Goal: Task Accomplishment & Management: Manage account settings

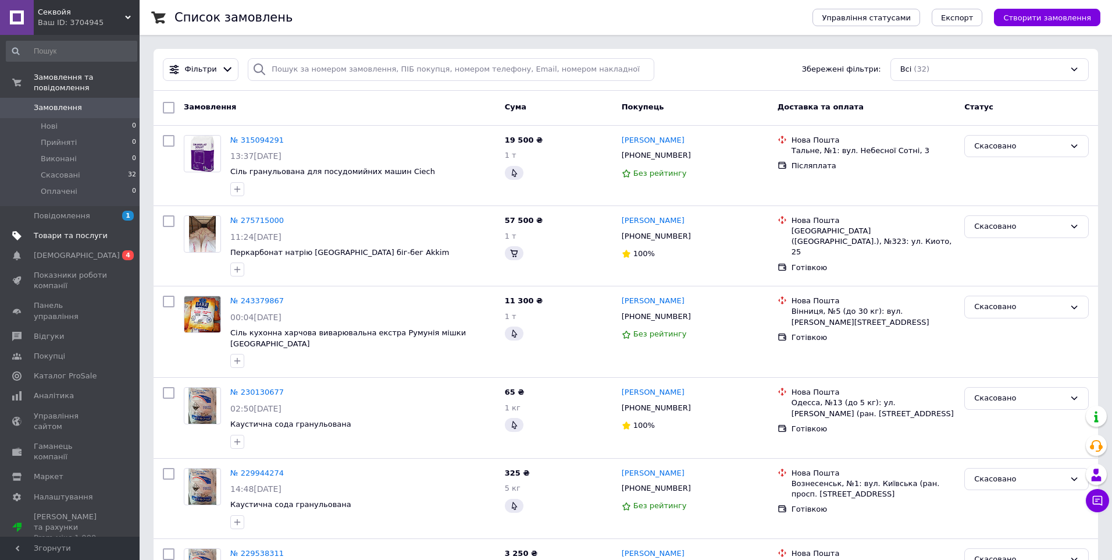
click at [84, 230] on span "Товари та послуги" at bounding box center [71, 235] width 74 height 10
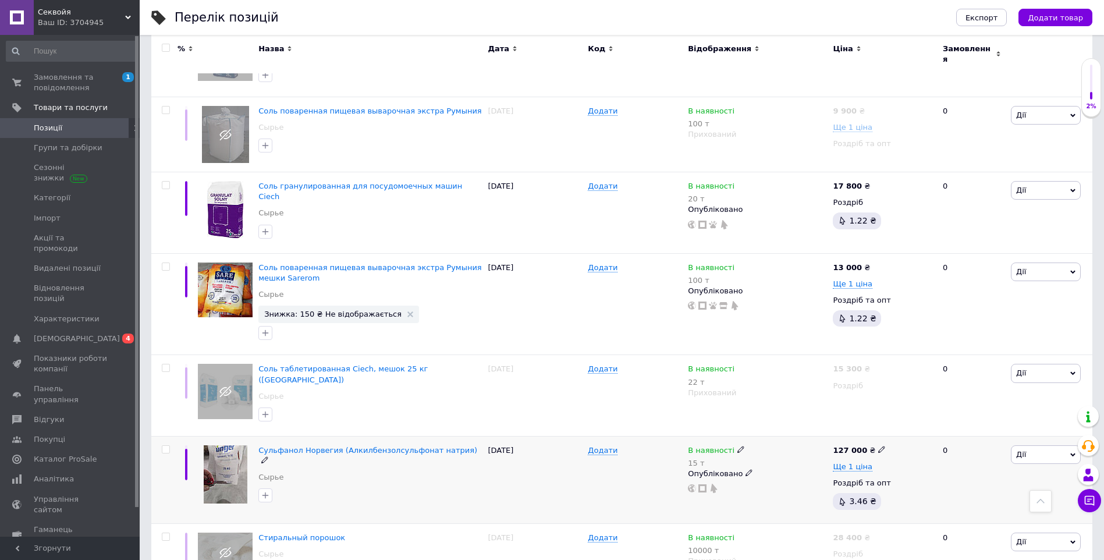
scroll to position [845, 0]
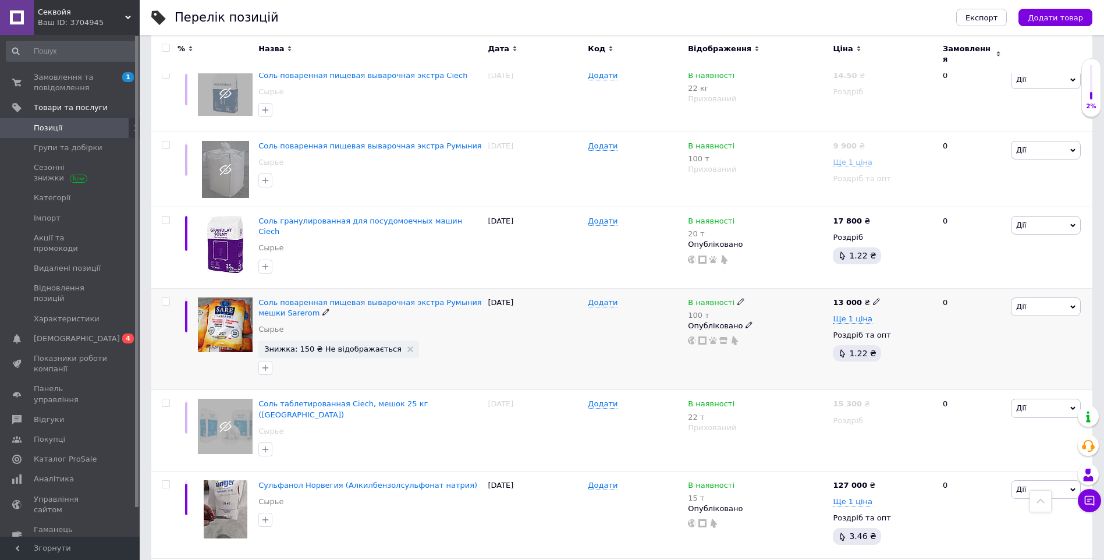
click at [1056, 297] on span "Дії" at bounding box center [1045, 306] width 70 height 19
click at [898, 297] on div "13 000 ₴" at bounding box center [882, 302] width 100 height 10
click at [873, 298] on icon at bounding box center [876, 301] width 7 height 7
drag, startPoint x: 930, startPoint y: 265, endPoint x: 833, endPoint y: 265, distance: 96.6
click at [833, 288] on div "13 000 ₴ Ціна 13000 Валюта ₴ $ EUR CHF GBP ¥ PLN ₸ MDL HUF KGS CNY TRY KRW lei …" at bounding box center [883, 339] width 106 height 102
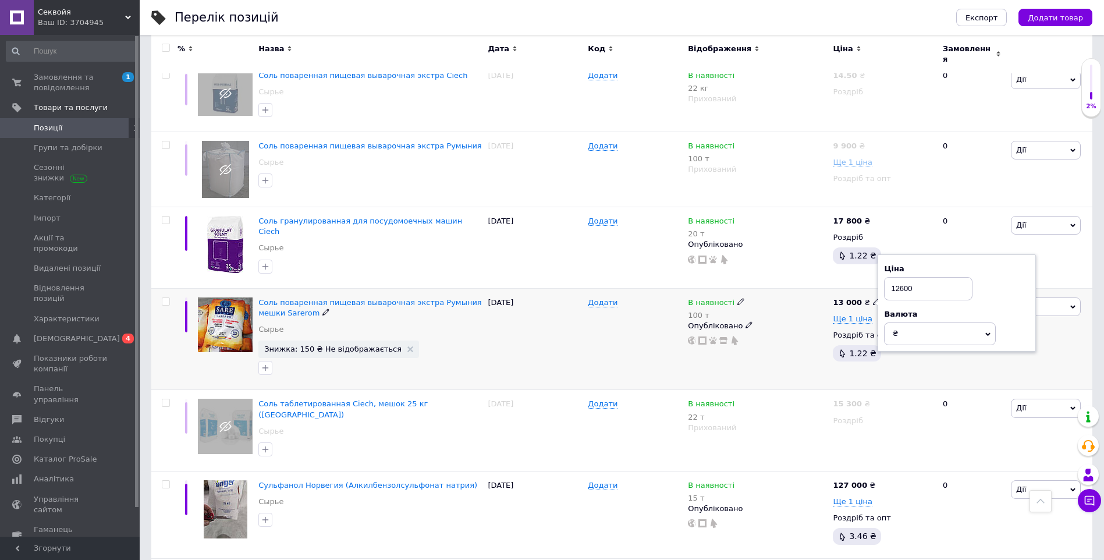
type input "12600"
click at [952, 353] on div "0" at bounding box center [971, 339] width 72 height 102
click at [987, 292] on div "Ціна 12600 Роздрібна ціна не може бути менше оптової. Валюта ₴ $ EUR CHF GBP ¥ …" at bounding box center [956, 304] width 145 height 105
drag, startPoint x: 1015, startPoint y: 280, endPoint x: 1055, endPoint y: 282, distance: 40.7
click at [1022, 282] on div "Ціна 12600 Роздрібна ціна не може бути менше оптової." at bounding box center [956, 282] width 145 height 61
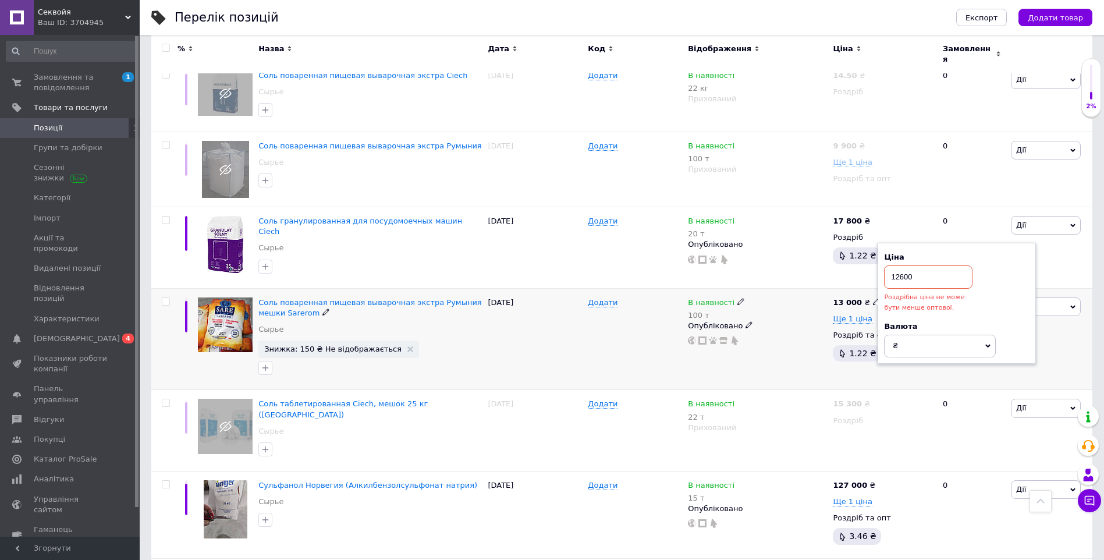
click at [1070, 288] on div "[PERSON_NAME] Підняти на початок групи Копіювати Знижка Подарунок Супутні Прихо…" at bounding box center [1050, 339] width 84 height 102
click at [740, 288] on div "В наявності 100 т Опубліковано" at bounding box center [757, 339] width 145 height 102
click at [805, 288] on div "В наявності 100 т Опубліковано" at bounding box center [757, 339] width 145 height 102
drag, startPoint x: 856, startPoint y: 266, endPoint x: 845, endPoint y: 269, distance: 11.6
click at [855, 288] on div "13 000 ₴ Ціна 12600 Роздрібна ціна не може бути менше оптової. Валюта ₴ $ EUR C…" at bounding box center [883, 339] width 106 height 102
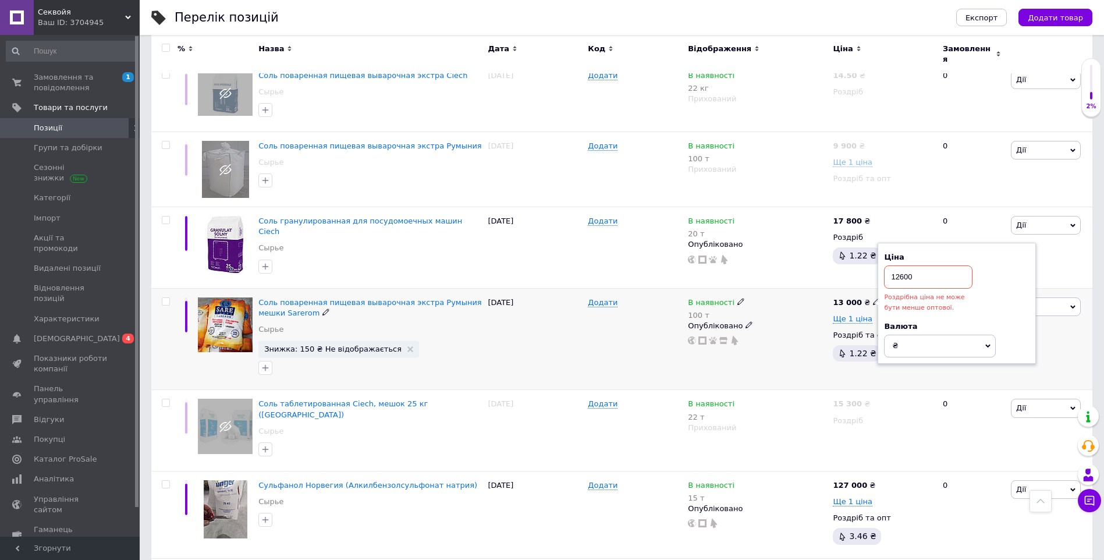
click at [845, 288] on div "13 000 ₴ Ціна 12600 Роздрібна ціна не може бути менше оптової. Валюта ₴ $ EUR C…" at bounding box center [883, 339] width 106 height 102
drag, startPoint x: 846, startPoint y: 272, endPoint x: 859, endPoint y: 292, distance: 23.2
click at [859, 314] on span "Ще 1 ціна" at bounding box center [852, 318] width 40 height 9
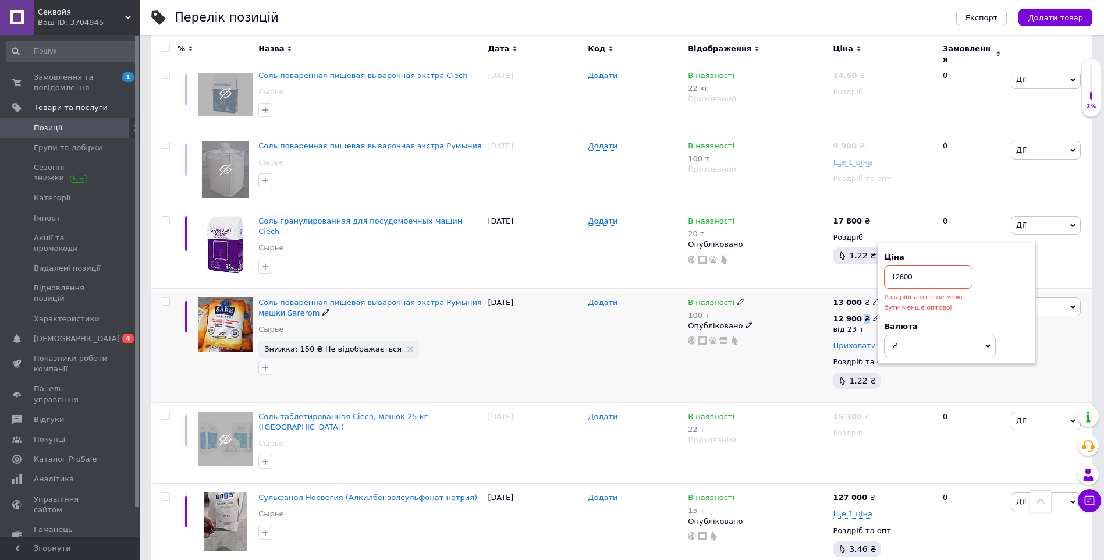
click at [859, 314] on div "12 900 ₴" at bounding box center [856, 319] width 48 height 10
click at [385, 298] on span "Соль поваренная пищевая выварочная экстра Румыния мешки Sarerom" at bounding box center [369, 307] width 223 height 19
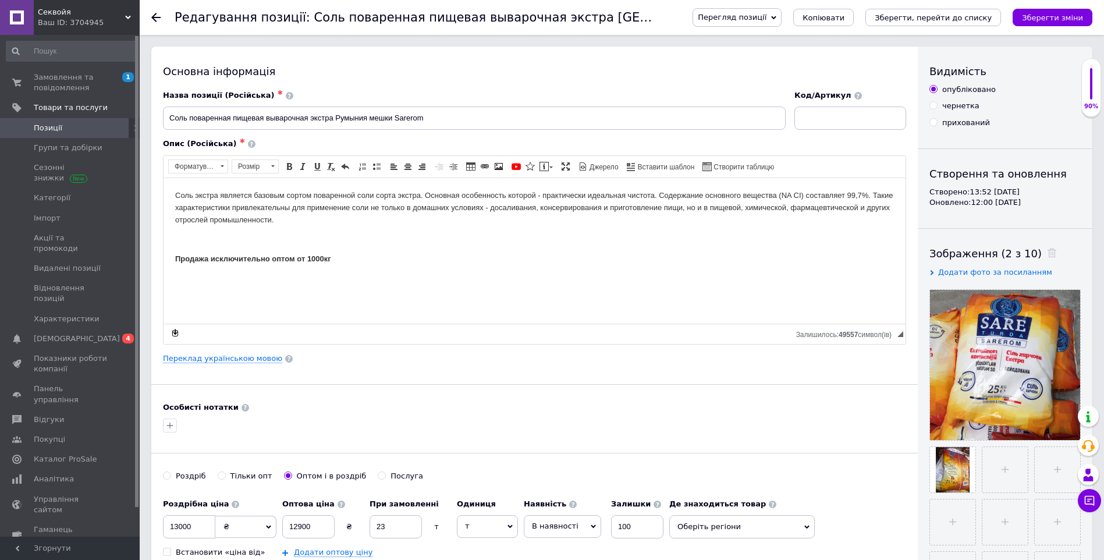
scroll to position [233, 0]
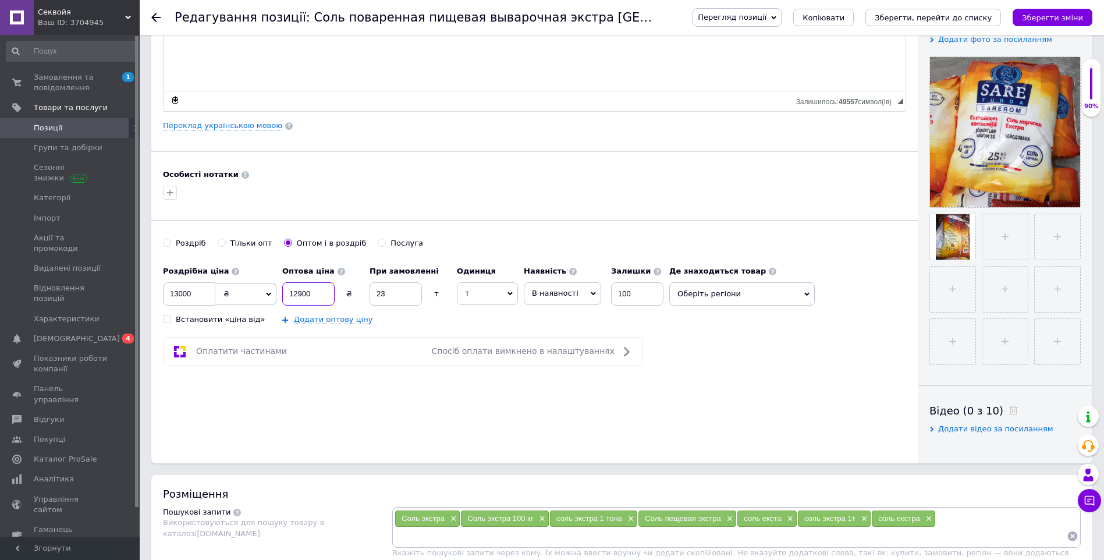
drag, startPoint x: 321, startPoint y: 289, endPoint x: 257, endPoint y: 300, distance: 64.5
click at [257, 300] on div "Роздрібна ціна 13000 ₴ $ EUR CHF GBP ¥ PLN ₸ MDL HUF KGS CNY TRY KRW lei Встано…" at bounding box center [416, 292] width 506 height 65
type input "12400"
drag, startPoint x: 194, startPoint y: 296, endPoint x: 126, endPoint y: 296, distance: 67.5
click at [126, 296] on div "Секвойя Ваш ID: 3704945 Сайт Секвойя Кабінет покупця Перевірити стан системи Ст…" at bounding box center [552, 510] width 1104 height 1486
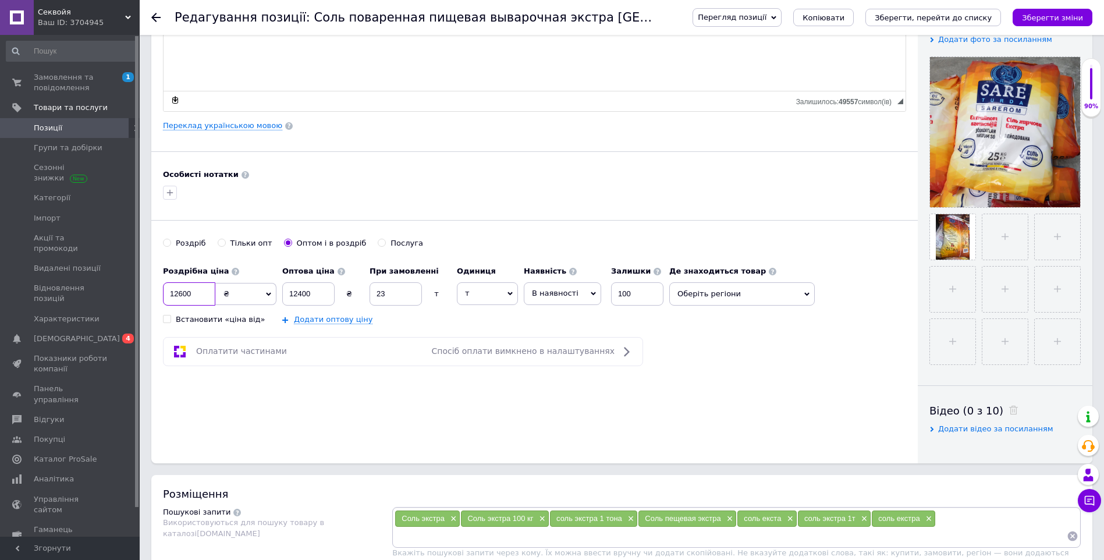
type input "12600"
click at [743, 299] on span "Оберіть регіони" at bounding box center [741, 293] width 145 height 23
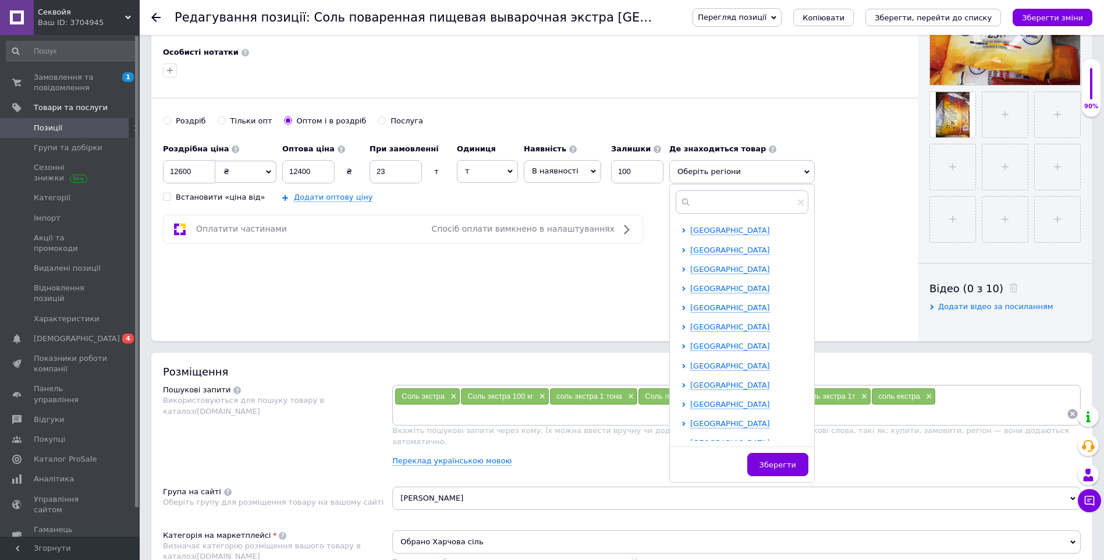
scroll to position [388, 0]
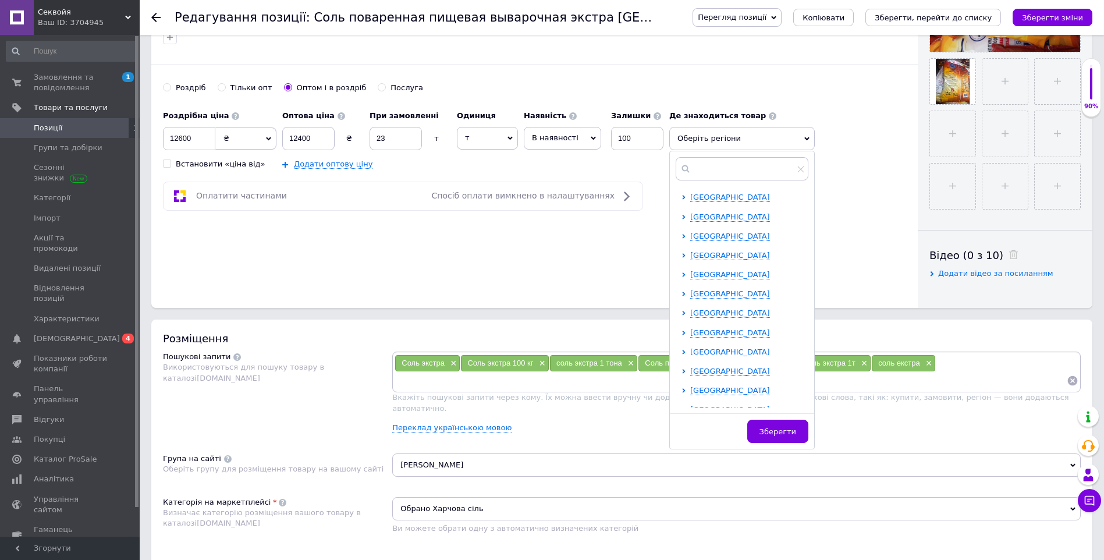
click at [739, 355] on span "[GEOGRAPHIC_DATA]" at bounding box center [730, 351] width 80 height 9
click at [696, 371] on input "checkbox" at bounding box center [694, 370] width 8 height 8
checkbox input "true"
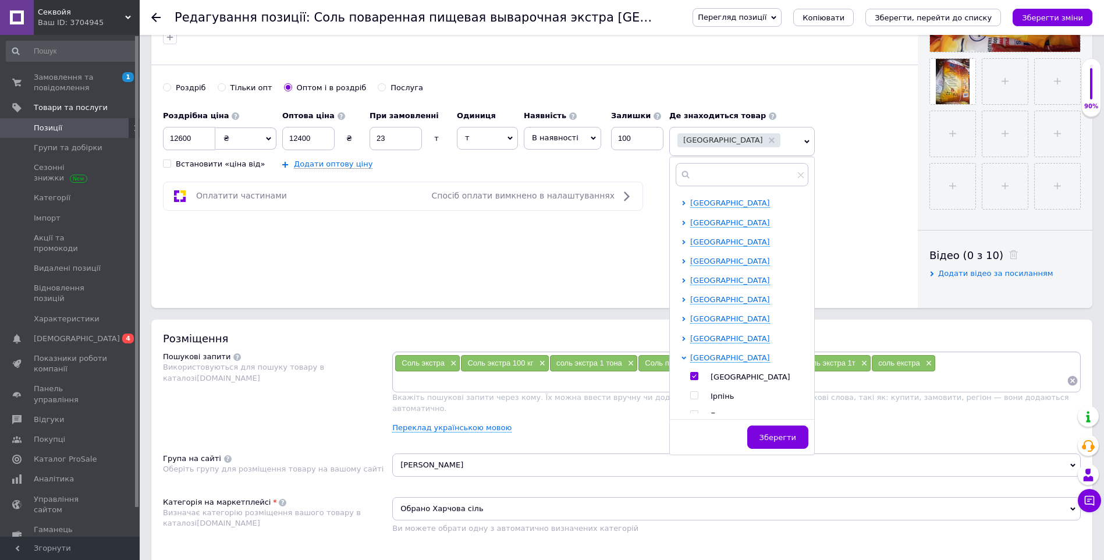
drag, startPoint x: 783, startPoint y: 439, endPoint x: 581, endPoint y: 352, distance: 219.9
click at [782, 438] on span "Зберегти" at bounding box center [777, 437] width 37 height 9
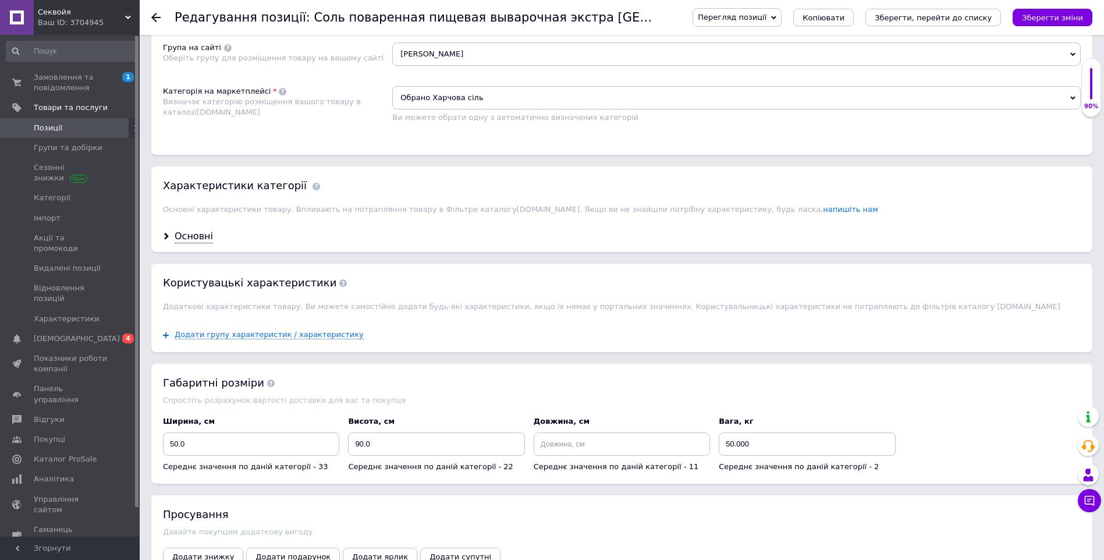
scroll to position [919, 0]
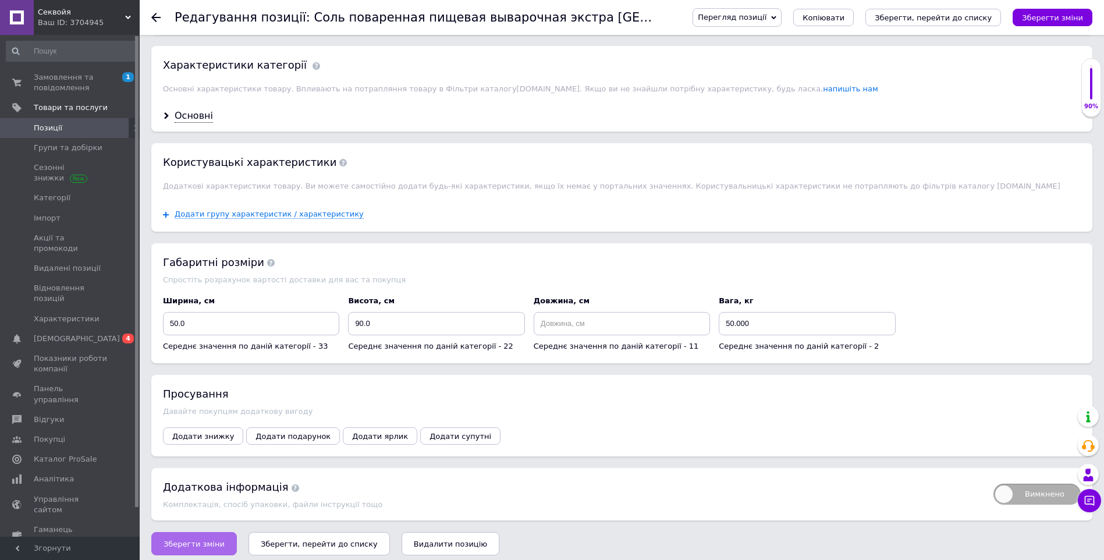
click at [197, 539] on span "Зберегти зміни" at bounding box center [193, 543] width 61 height 9
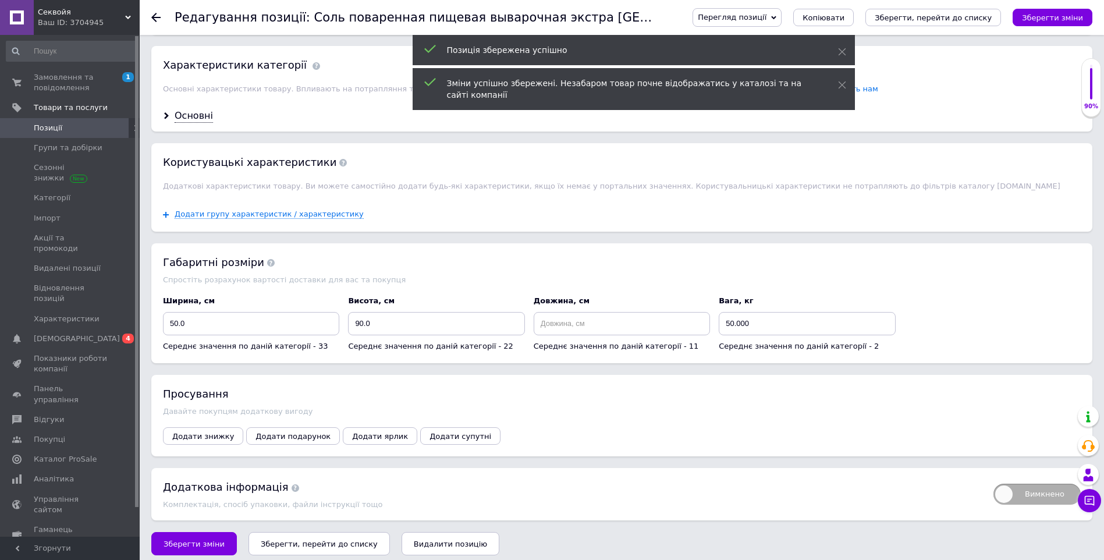
click at [80, 129] on span "Позиції" at bounding box center [71, 128] width 74 height 10
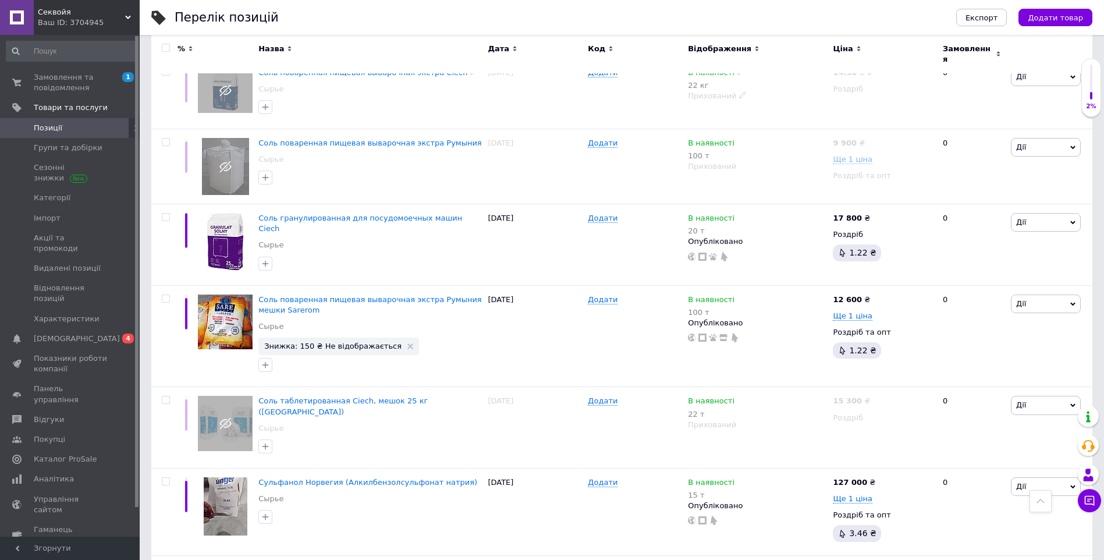
scroll to position [853, 0]
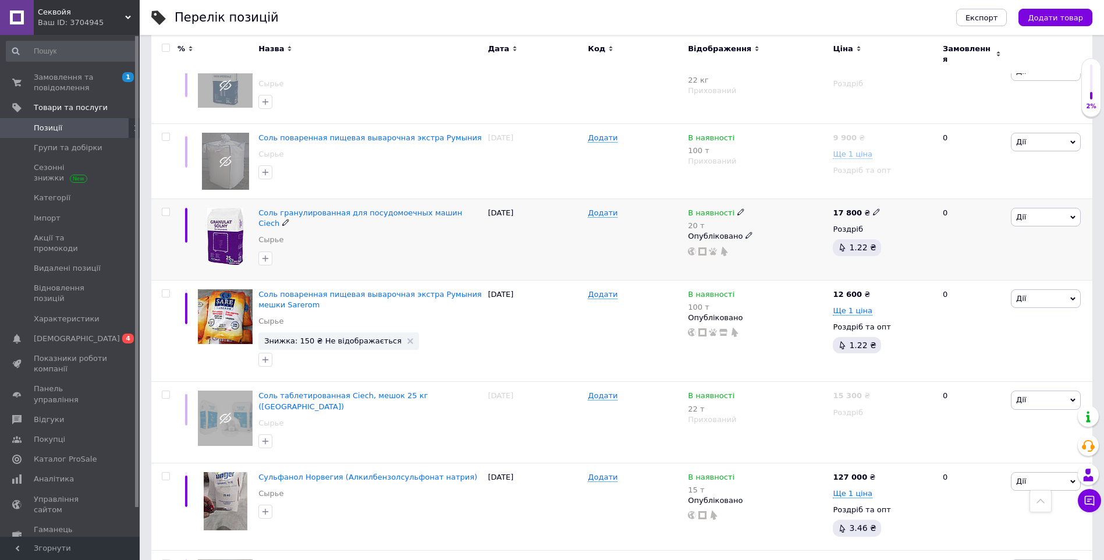
click at [1053, 208] on span "Дії" at bounding box center [1045, 217] width 70 height 19
click at [716, 208] on span "В наявності" at bounding box center [711, 214] width 47 height 12
click at [788, 219] on li "Немає в наявності" at bounding box center [804, 227] width 111 height 16
drag, startPoint x: 795, startPoint y: 227, endPoint x: 711, endPoint y: 227, distance: 83.2
click at [711, 227] on div "В наявності 20 т Наявність Немає в наявності В наявності Під замовлення Залишки…" at bounding box center [757, 232] width 139 height 48
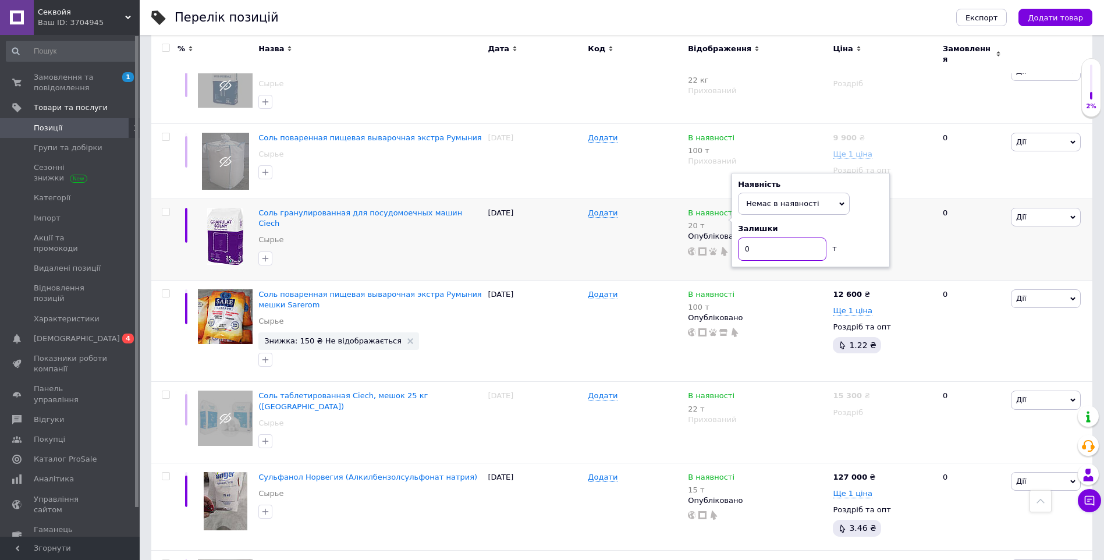
type input "0"
click at [1077, 225] on div "[PERSON_NAME] Підняти на початок групи Копіювати Знижка Подарунок Супутні Прихо…" at bounding box center [1050, 239] width 84 height 81
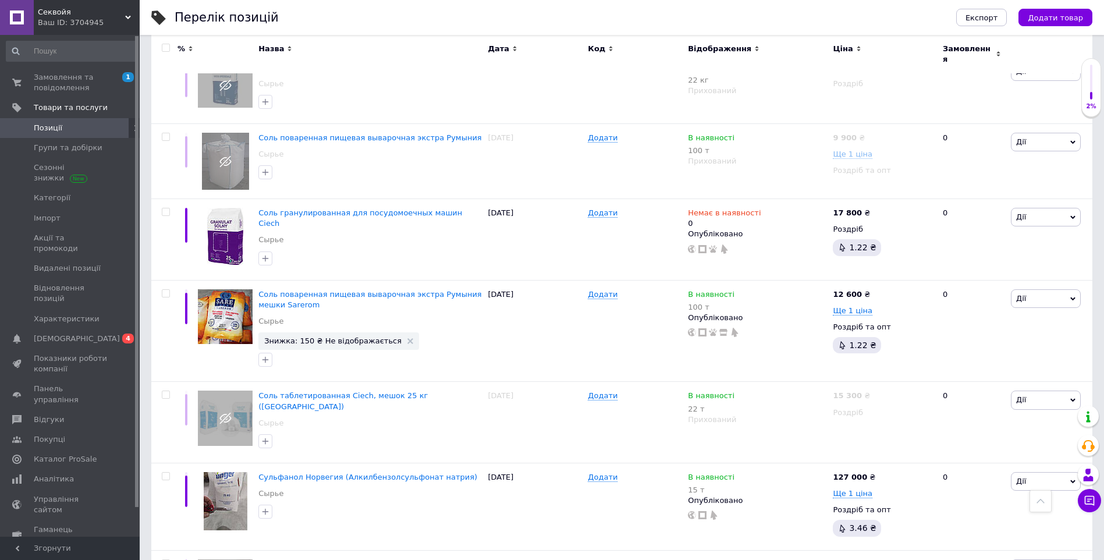
click at [1098, 226] on div "Перелік позицій Експорт Додати товар Додано 22 / 1000 товарів Опубліковано 14 /…" at bounding box center [622, 120] width 964 height 1947
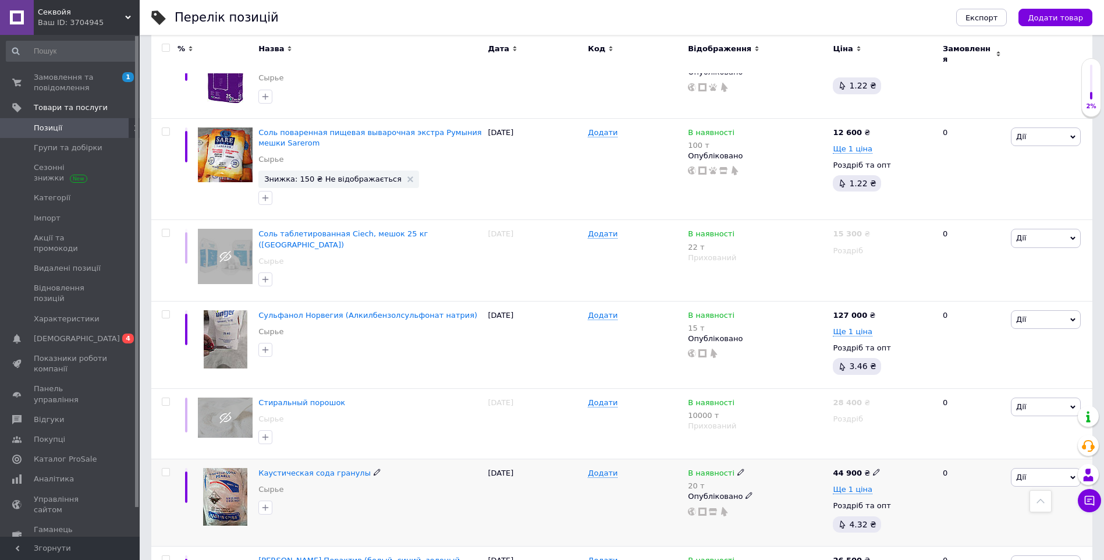
scroll to position [1008, 0]
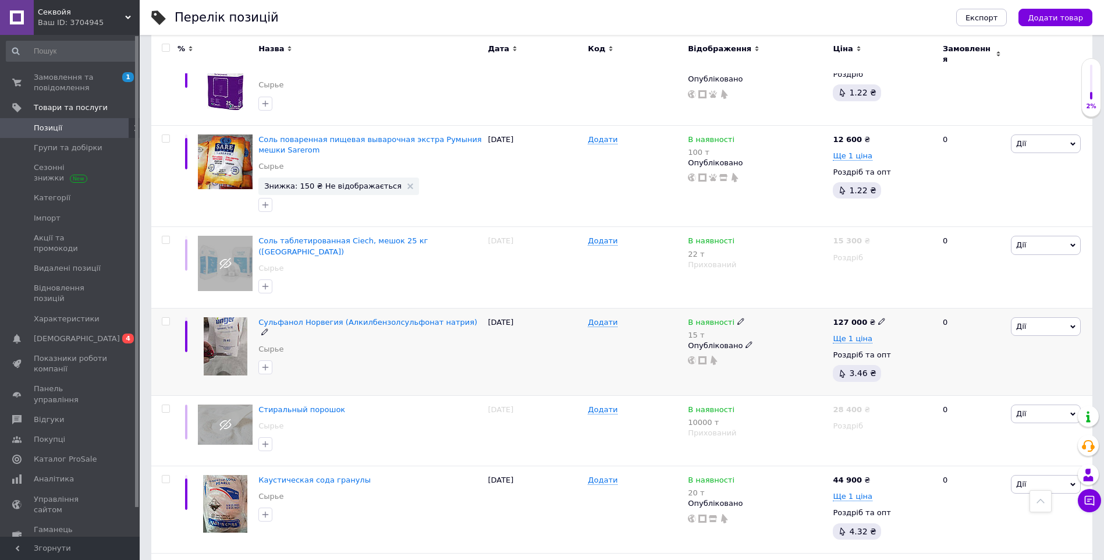
click at [1037, 317] on span "Дії" at bounding box center [1045, 326] width 70 height 19
click at [878, 318] on icon at bounding box center [881, 321] width 7 height 7
type input "127500"
click at [567, 341] on div "[DATE]" at bounding box center [535, 351] width 100 height 87
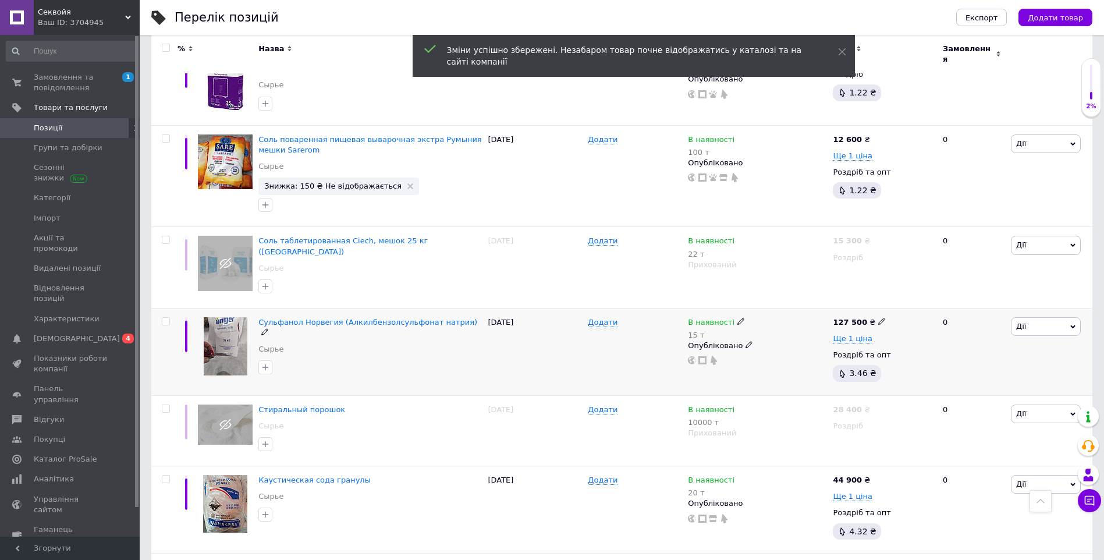
click at [610, 338] on div "Додати" at bounding box center [635, 351] width 100 height 87
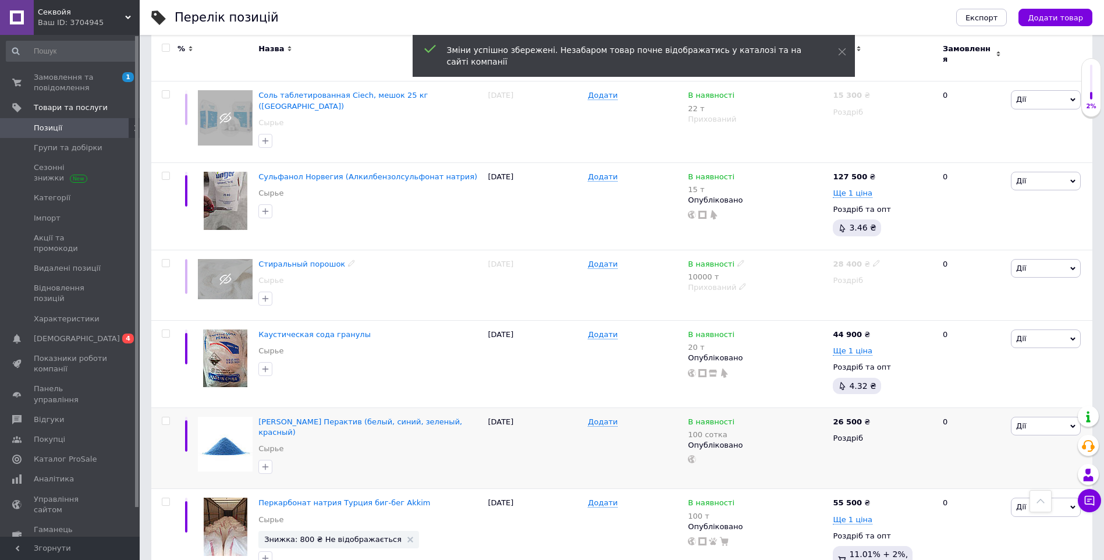
scroll to position [1241, 0]
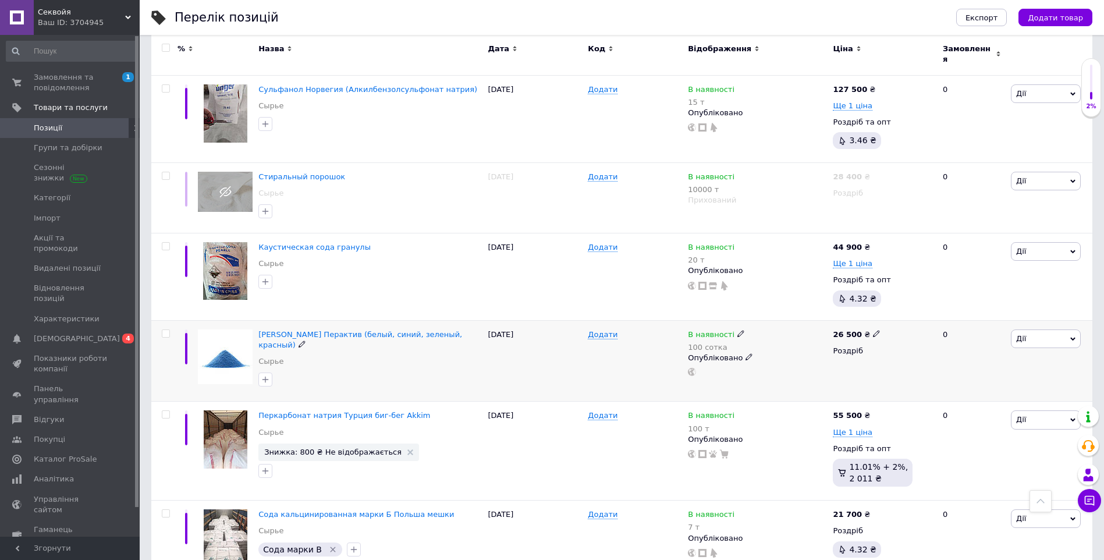
click at [1017, 334] on span "Дії" at bounding box center [1021, 338] width 10 height 9
click at [881, 329] on div "26 500 ₴" at bounding box center [882, 334] width 100 height 10
click at [873, 329] on div "26 500 ₴" at bounding box center [882, 334] width 100 height 10
click at [873, 330] on icon at bounding box center [876, 333] width 7 height 7
click at [930, 309] on input "26500" at bounding box center [928, 320] width 88 height 23
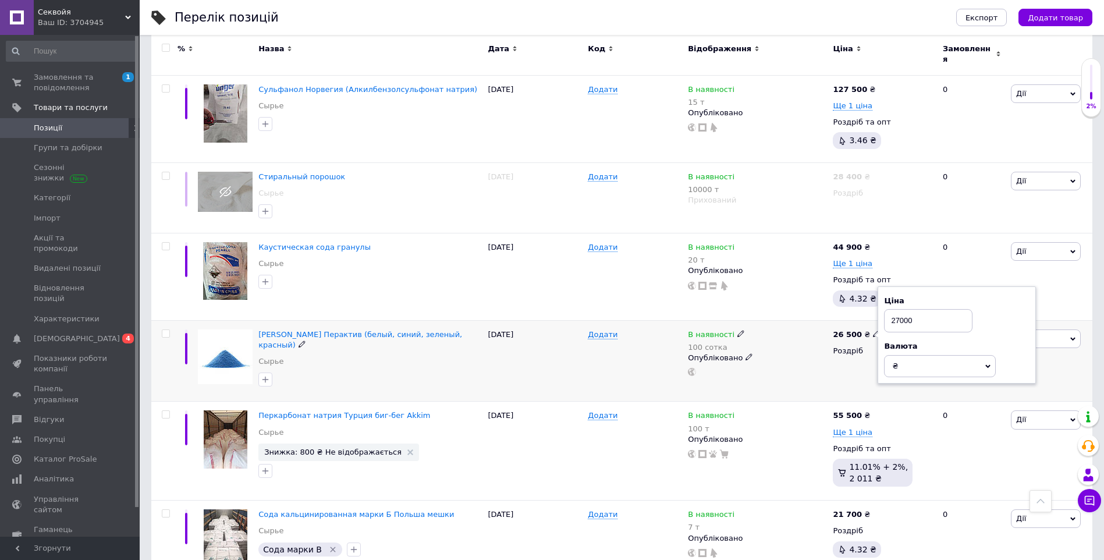
type input "27000"
click at [844, 351] on div "26 500 ₴ Ціна 27000 Валюта ₴ $ EUR CHF GBP ¥ PLN ₸ MDL HUF KGS CNY TRY KRW lei …" at bounding box center [883, 360] width 106 height 81
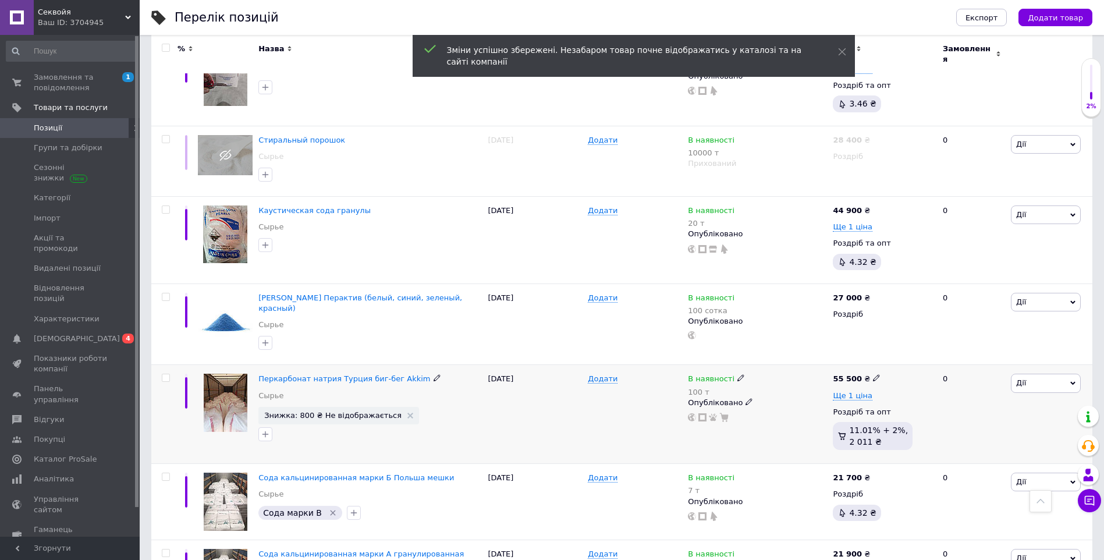
scroll to position [1353, 0]
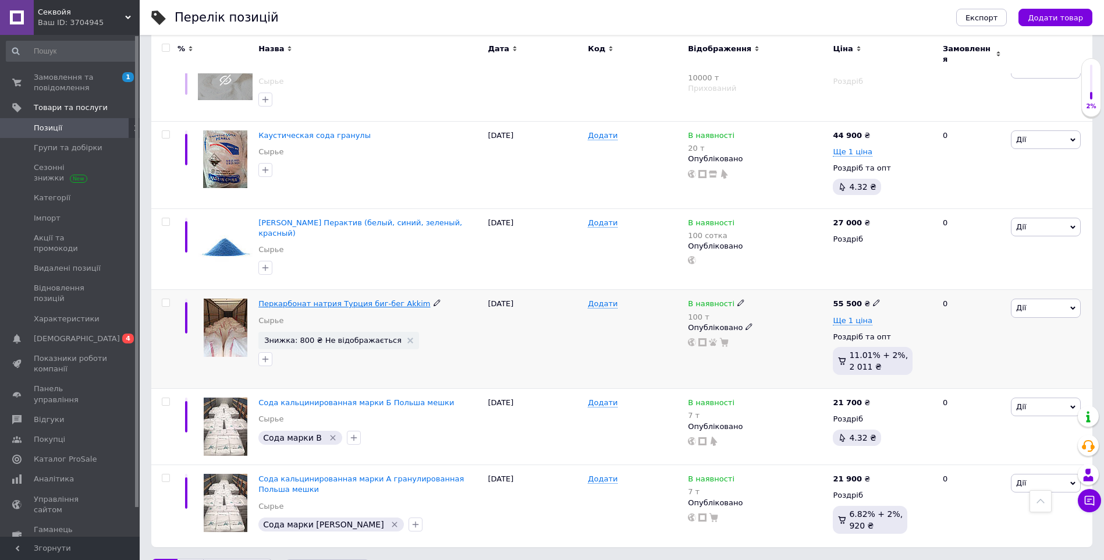
click at [394, 299] on span "Перкарбонат натрия Турция биг-бег Akkim" at bounding box center [344, 303] width 172 height 9
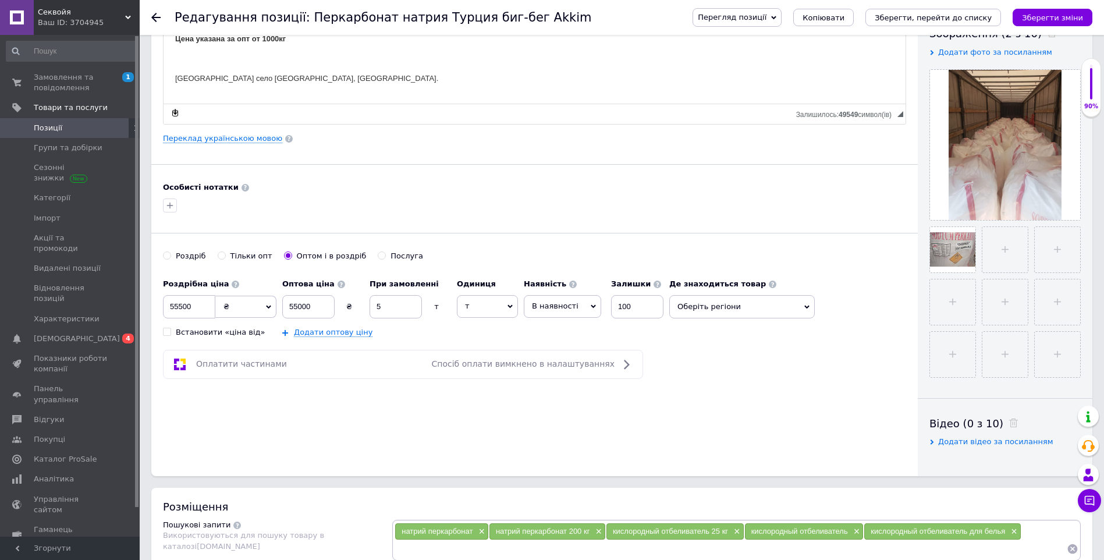
scroll to position [233, 0]
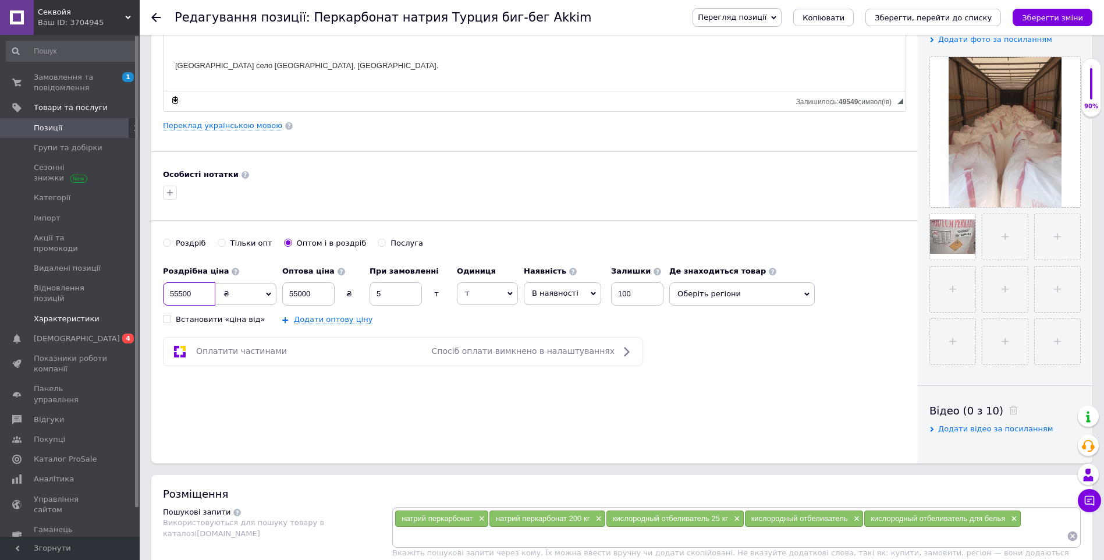
drag, startPoint x: 193, startPoint y: 288, endPoint x: 127, endPoint y: 302, distance: 67.8
click at [126, 294] on div "Секвойя Ваш ID: 3704945 Сайт Секвойя Кабінет покупця Перевірити стан системи Ст…" at bounding box center [552, 510] width 1104 height 1486
type input "54500"
click at [361, 376] on div "Основна інформація Назва позиції (Російська) ✱ Перкарбонат натрия Турция биг-бе…" at bounding box center [534, 138] width 766 height 649
drag, startPoint x: 369, startPoint y: 400, endPoint x: 300, endPoint y: 279, distance: 139.7
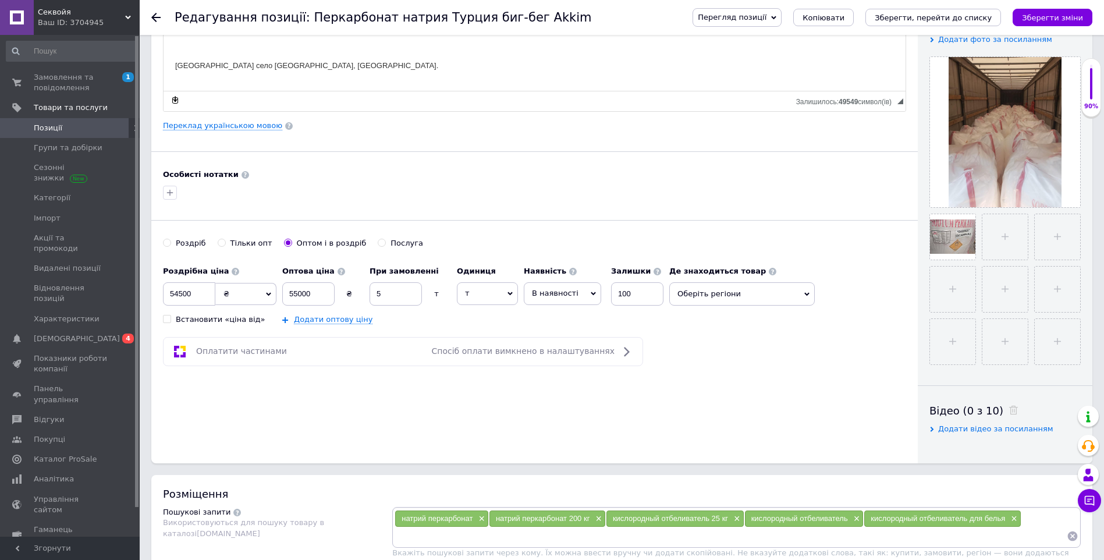
click at [361, 379] on div "Основна інформація Назва позиції (Російська) ✱ Перкарбонат натрия Турция биг-бе…" at bounding box center [534, 138] width 766 height 649
drag, startPoint x: 314, startPoint y: 284, endPoint x: 251, endPoint y: 346, distance: 88.0
click at [213, 315] on div "Роздрібна ціна 54500 ₴ $ EUR CHF GBP ¥ PLN ₸ MDL HUF KGS CNY TRY KRW lei Встано…" at bounding box center [416, 292] width 506 height 65
type input "53900"
click at [392, 288] on input "5" at bounding box center [395, 293] width 52 height 23
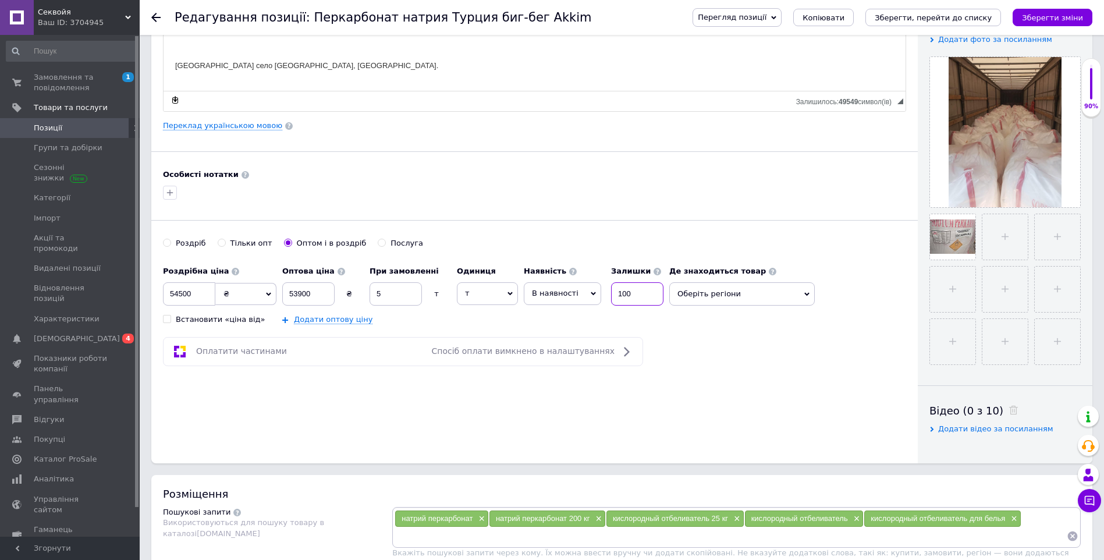
drag, startPoint x: 654, startPoint y: 296, endPoint x: 505, endPoint y: 362, distance: 163.6
click at [518, 308] on div "Роздрібна ціна 54500 ₴ $ EUR CHF GBP ¥ PLN ₸ MDL HUF KGS CNY TRY KRW lei Встано…" at bounding box center [416, 292] width 506 height 65
type input "50"
click at [749, 297] on span "Оберіть регіони" at bounding box center [741, 293] width 145 height 23
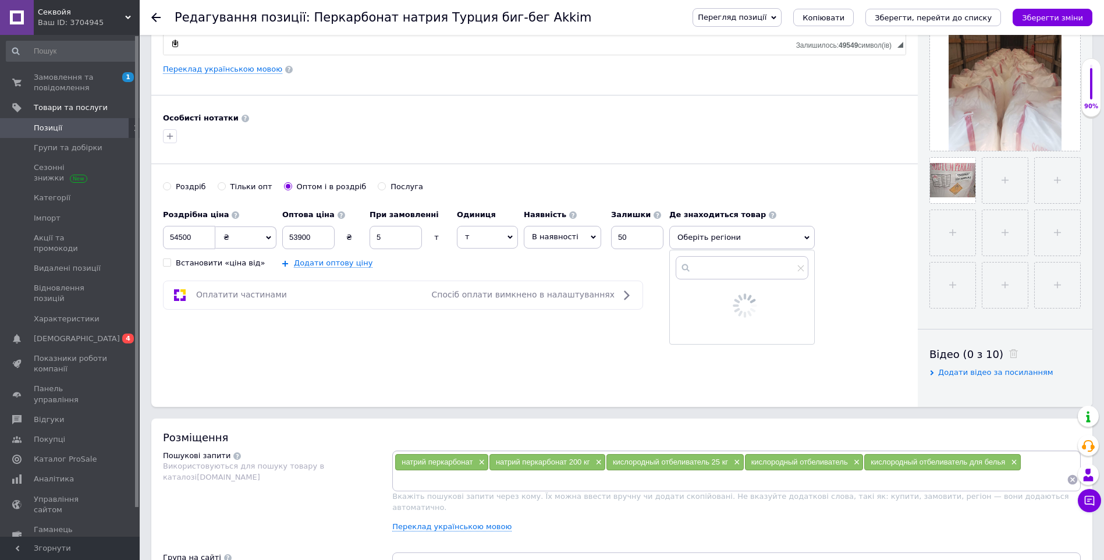
scroll to position [388, 0]
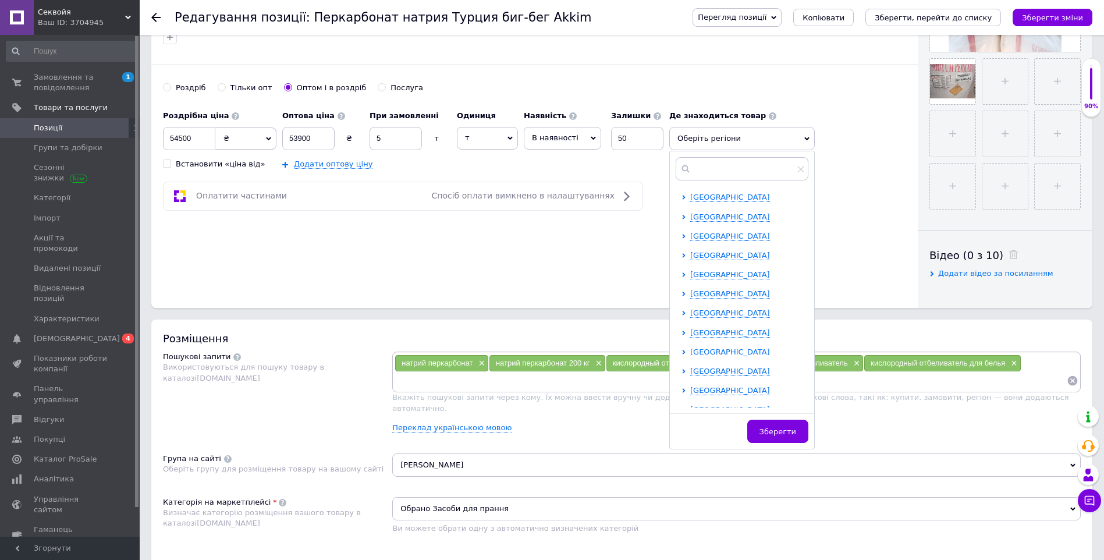
click at [729, 348] on span "[GEOGRAPHIC_DATA]" at bounding box center [730, 351] width 80 height 9
click at [693, 371] on input "checkbox" at bounding box center [694, 370] width 8 height 8
checkbox input "true"
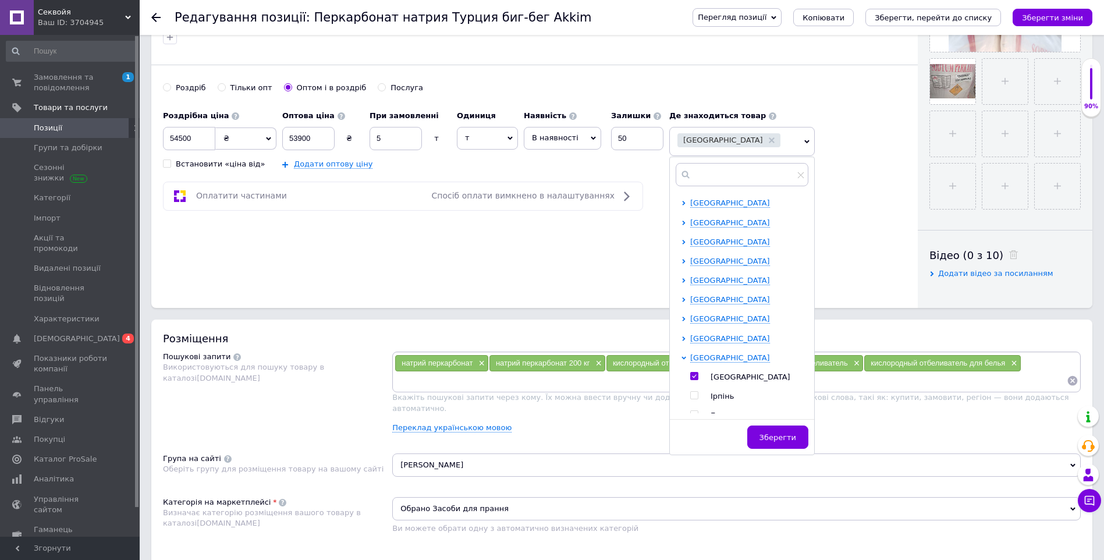
drag, startPoint x: 780, startPoint y: 439, endPoint x: 548, endPoint y: 333, distance: 254.9
click at [778, 437] on span "Зберегти" at bounding box center [777, 437] width 37 height 9
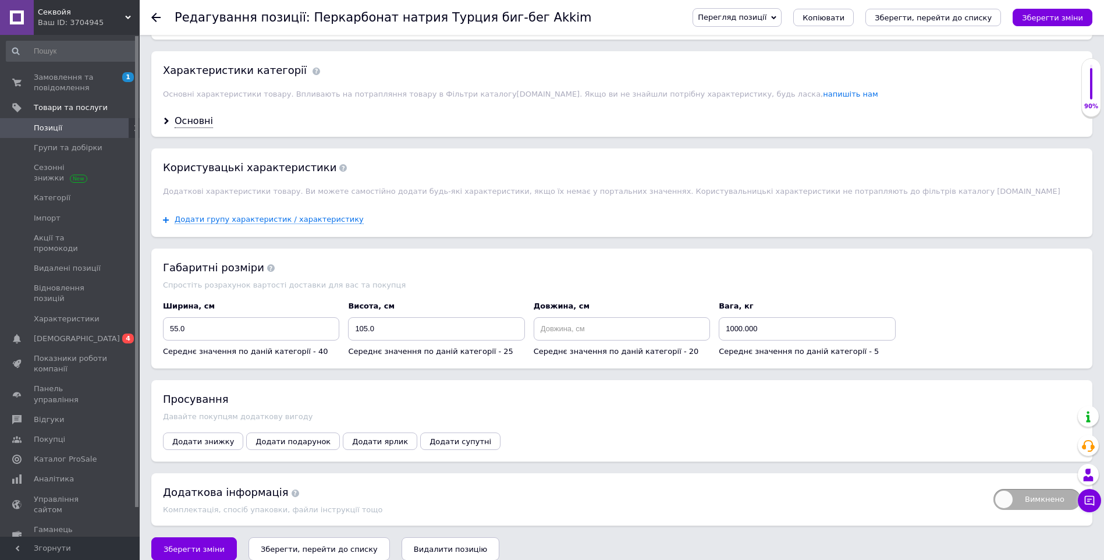
scroll to position [919, 0]
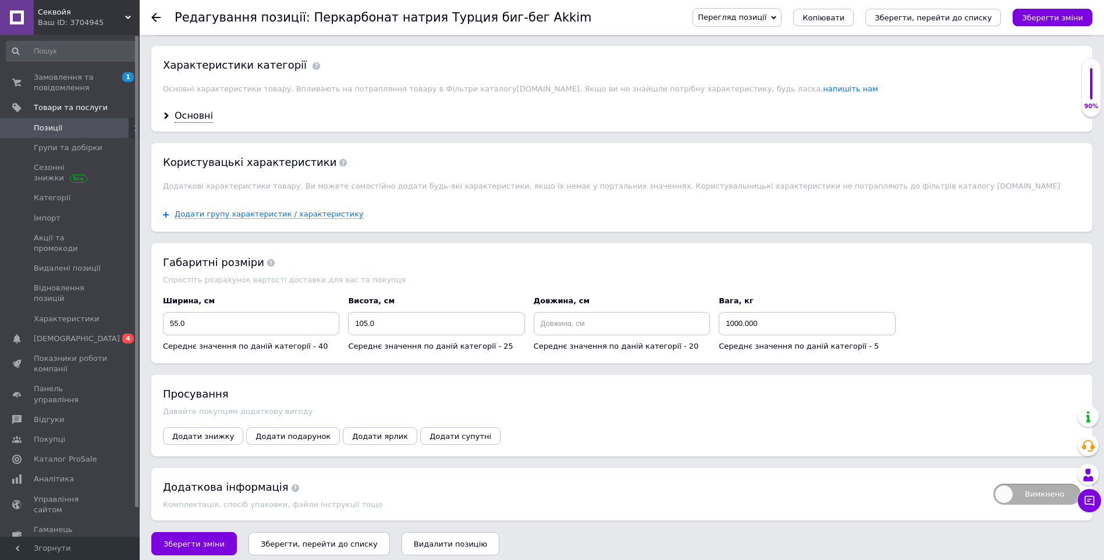
click at [168, 539] on span "Зберегти зміни" at bounding box center [193, 543] width 61 height 9
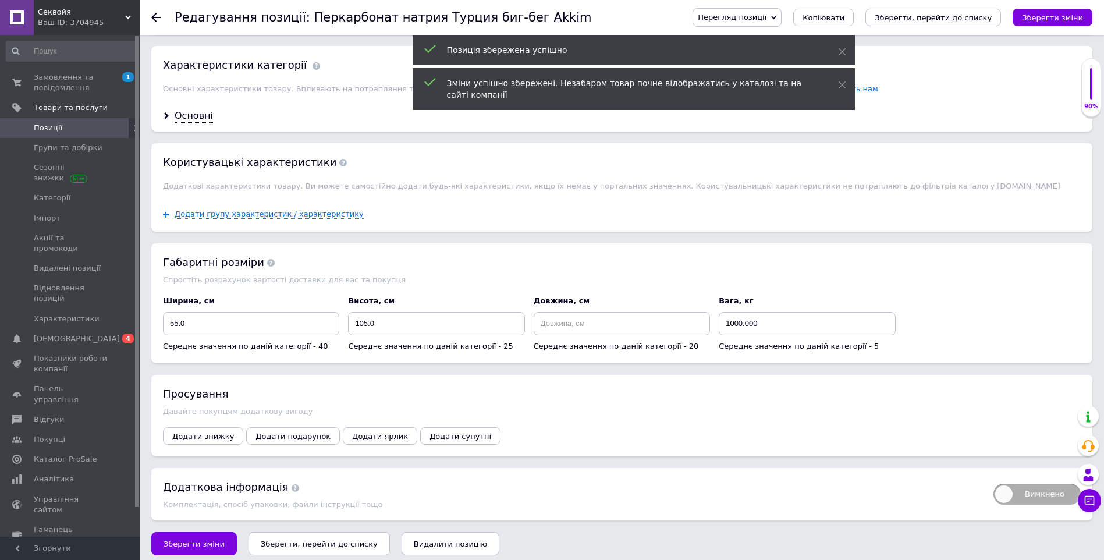
click at [96, 130] on span "Позиції" at bounding box center [71, 128] width 74 height 10
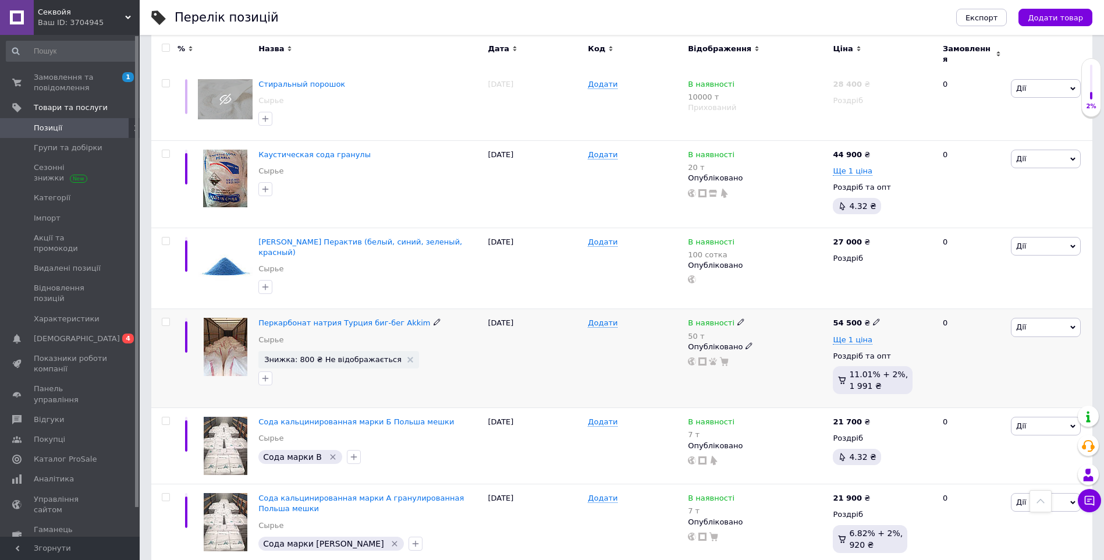
scroll to position [1353, 0]
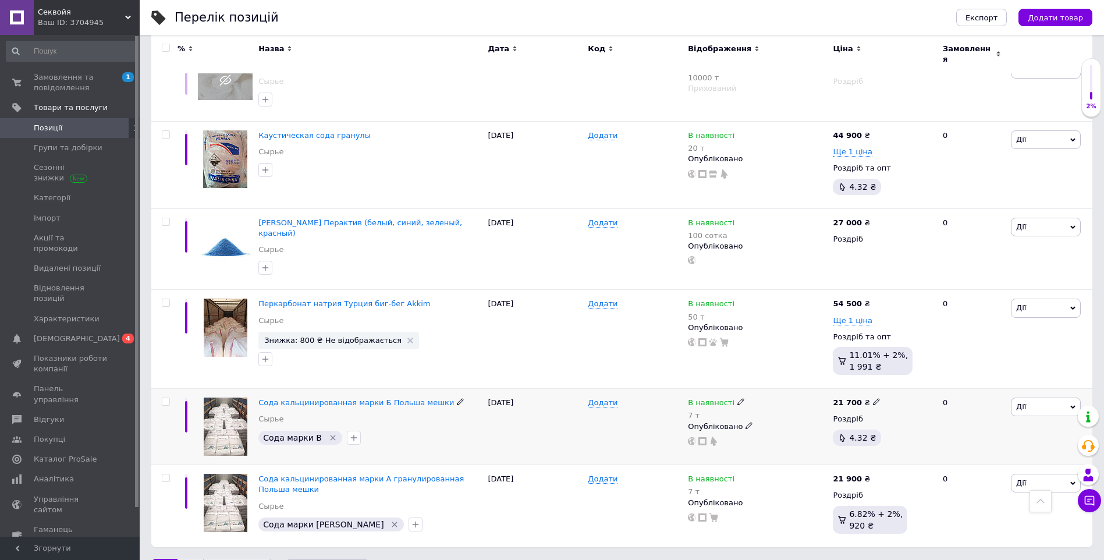
click at [1033, 397] on span "Дії" at bounding box center [1045, 406] width 70 height 19
click at [771, 397] on div "В наявності 7 т" at bounding box center [757, 408] width 139 height 23
click at [873, 398] on icon at bounding box center [876, 401] width 7 height 7
click at [737, 398] on icon at bounding box center [740, 401] width 7 height 7
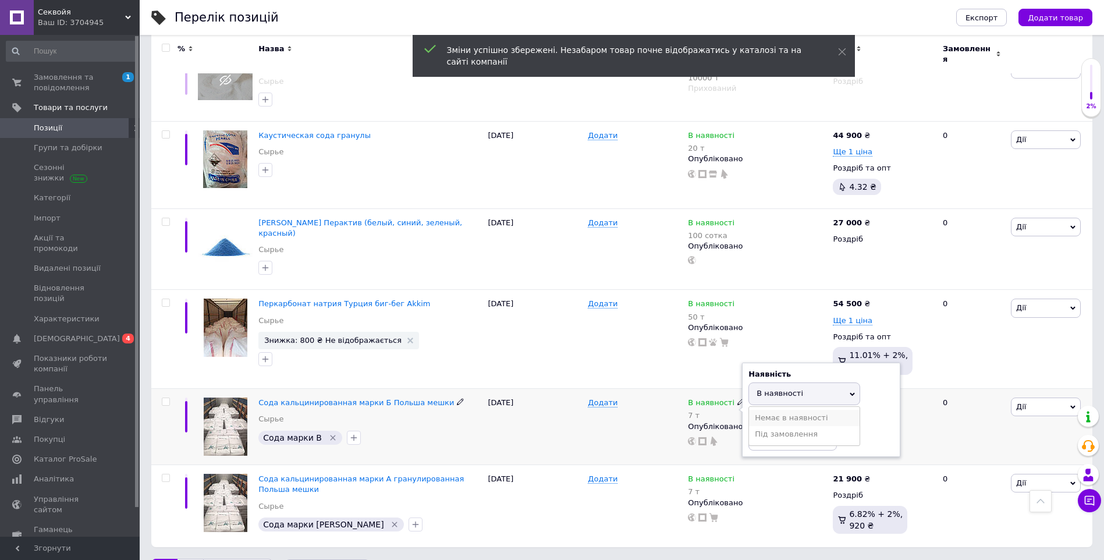
click at [798, 410] on li "Немає в наявності" at bounding box center [804, 418] width 111 height 16
drag, startPoint x: 776, startPoint y: 400, endPoint x: 707, endPoint y: 408, distance: 69.1
click at [707, 408] on div "В наявності 7 т Наявність Немає в наявності В наявності Під замовлення Залишки …" at bounding box center [757, 421] width 139 height 48
type input "0"
click at [753, 558] on div "1 2 Наступна по 20 позицій по 20 позицій по 50 позицій по 100 позицій" at bounding box center [621, 570] width 941 height 24
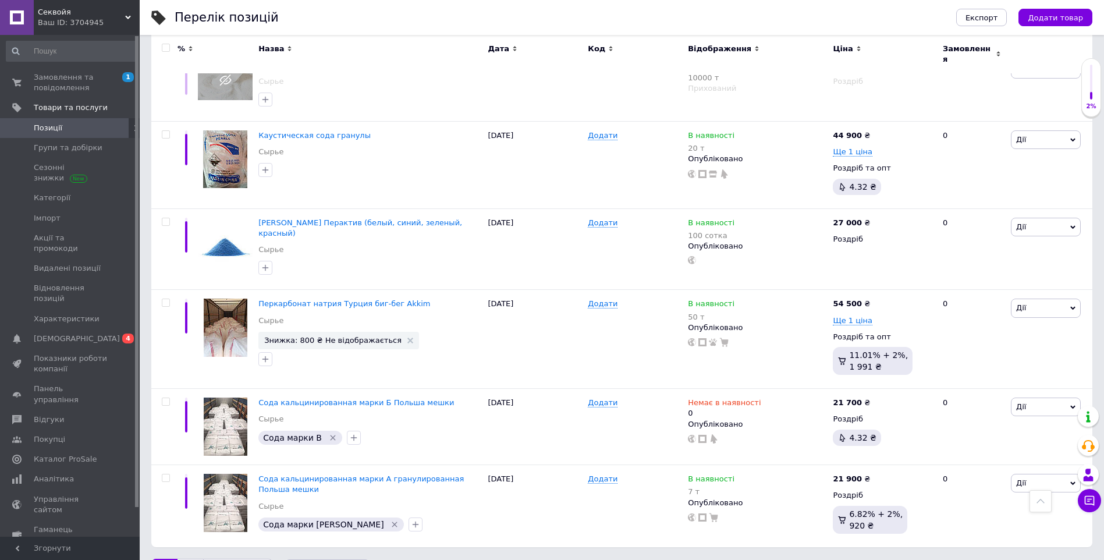
click at [184, 558] on link "2" at bounding box center [190, 570] width 26 height 24
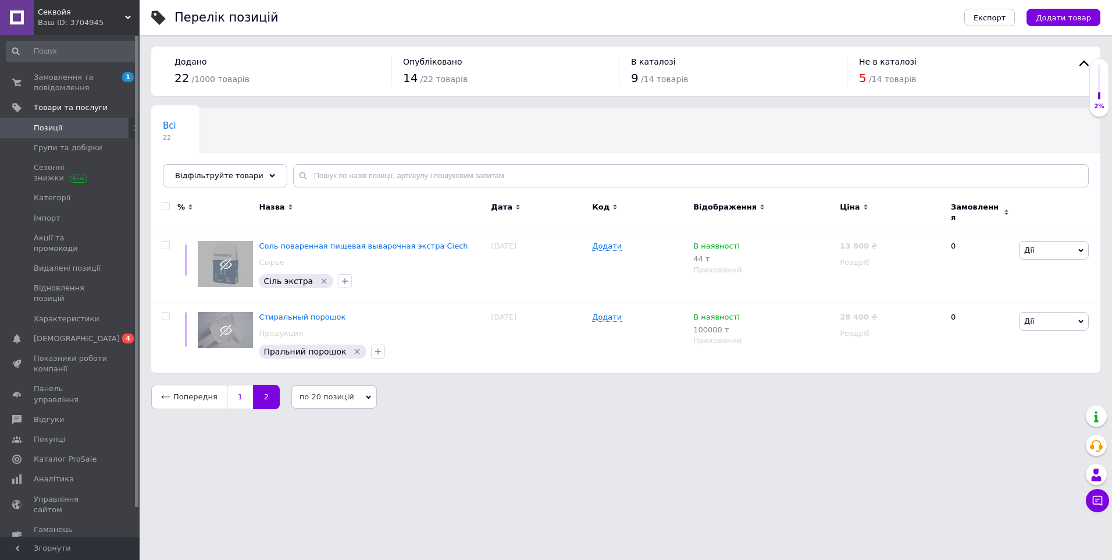
click at [239, 389] on link "1" at bounding box center [240, 397] width 26 height 24
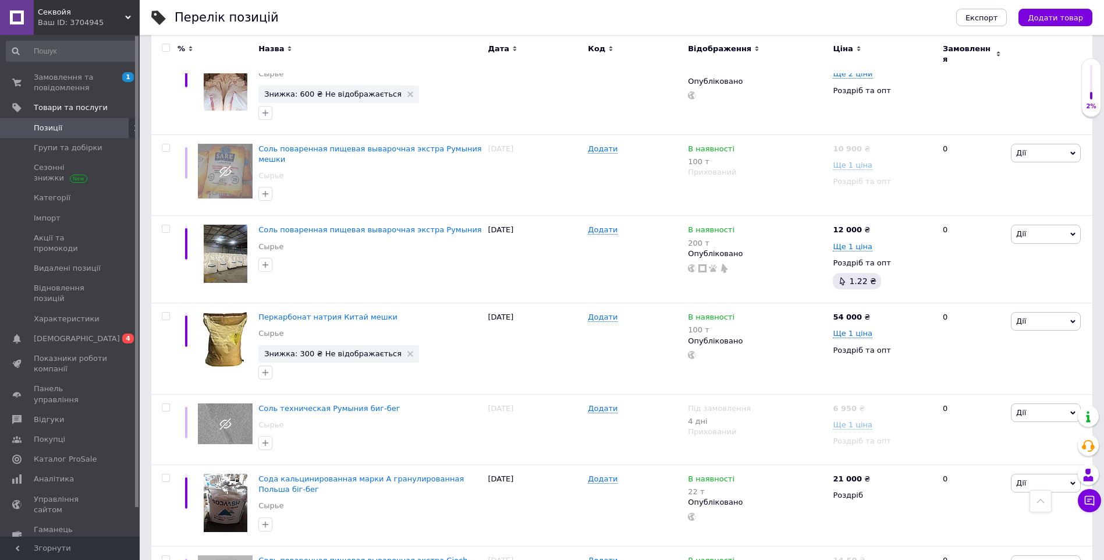
scroll to position [344, 0]
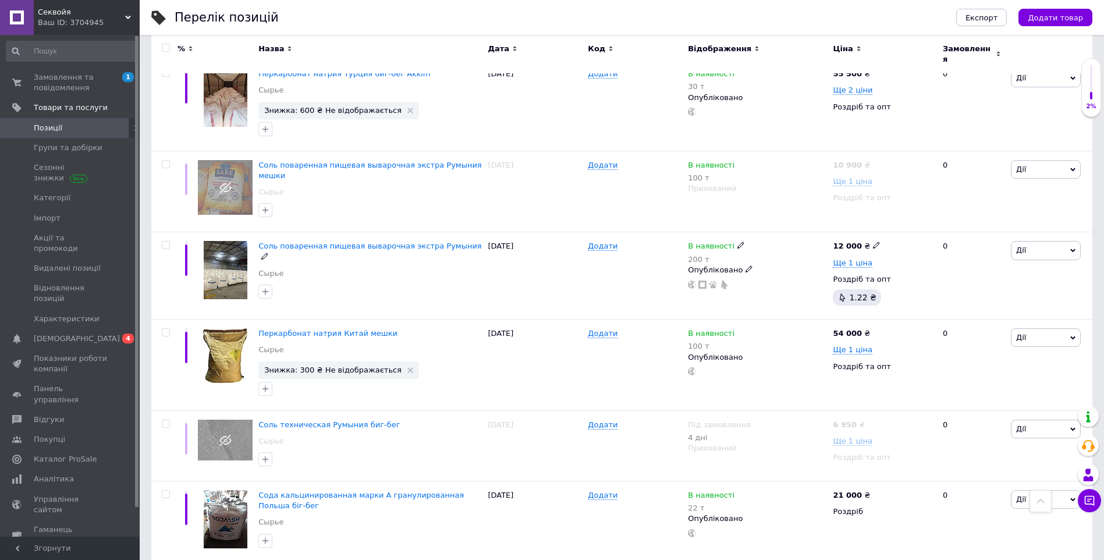
click at [392, 241] on span "Соль поваренная пищевая выварочная экстра Румыния" at bounding box center [369, 245] width 223 height 9
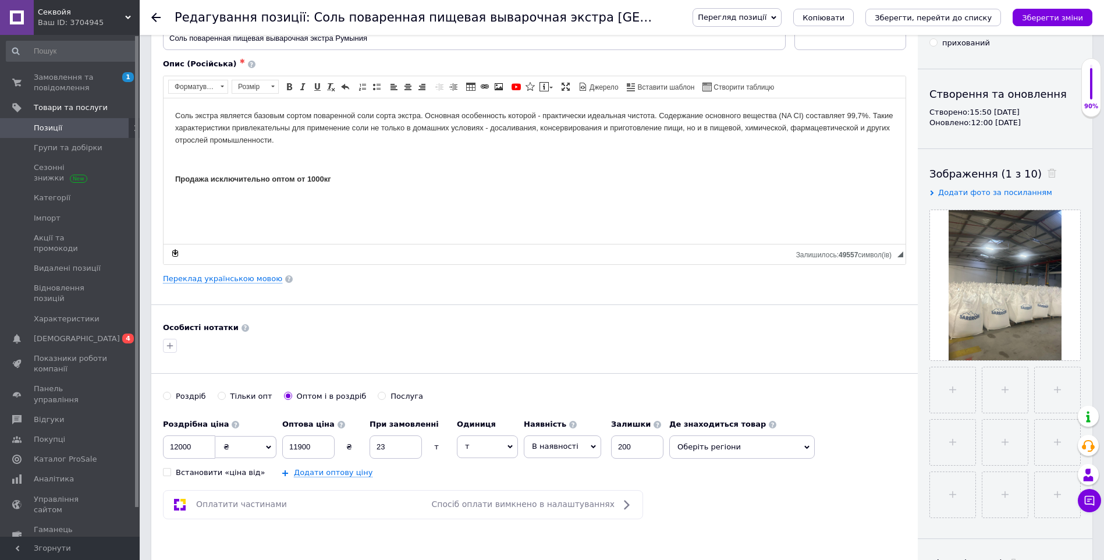
scroll to position [155, 0]
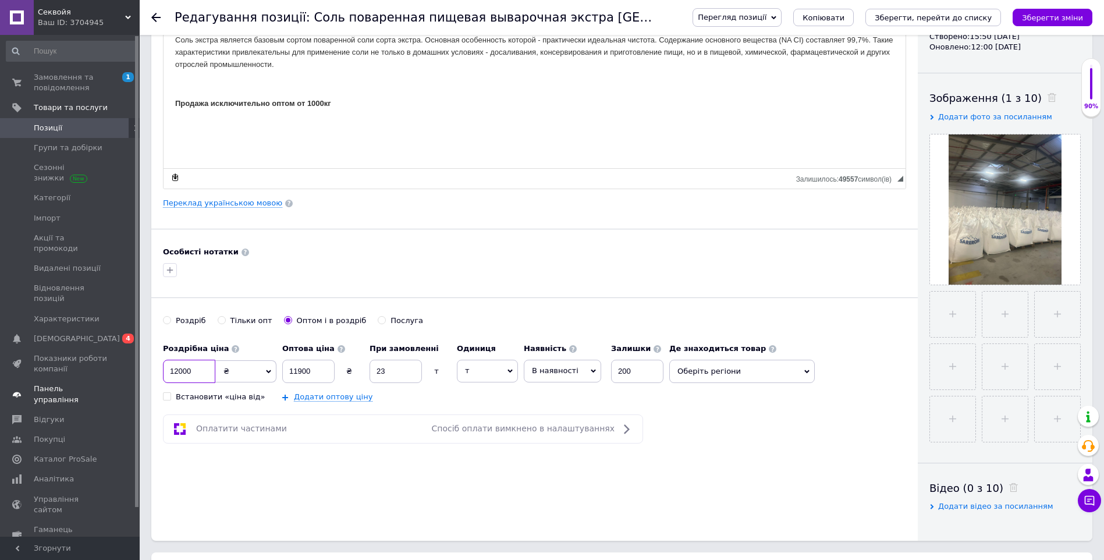
drag, startPoint x: 179, startPoint y: 366, endPoint x: 103, endPoint y: 364, distance: 75.6
drag, startPoint x: 195, startPoint y: 366, endPoint x: 137, endPoint y: 382, distance: 60.1
type input "12000"
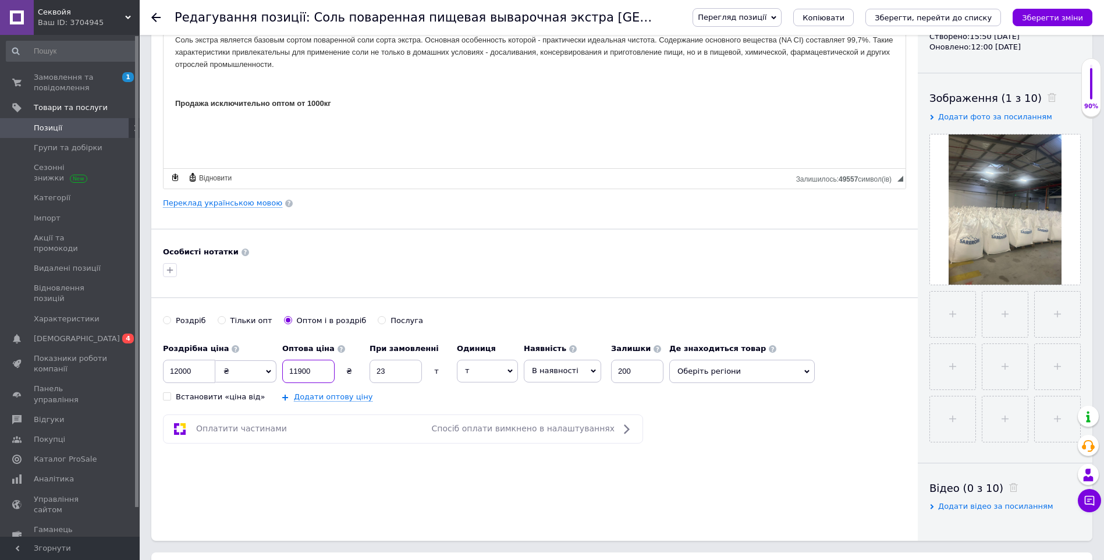
drag, startPoint x: 329, startPoint y: 372, endPoint x: 340, endPoint y: 455, distance: 84.0
click at [222, 392] on div "Роздрібна ціна 12000 ₴ $ EUR CHF GBP ¥ PLN ₸ MDL HUF KGS CNY TRY KRW lei Встано…" at bounding box center [416, 369] width 506 height 65
drag, startPoint x: 408, startPoint y: 369, endPoint x: 386, endPoint y: 437, distance: 71.4
click at [235, 402] on div "Роздрібна ціна 12000 ₴ $ EUR CHF GBP ¥ PLN ₸ MDL HUF KGS CNY TRY KRW lei Встано…" at bounding box center [416, 369] width 506 height 65
click at [421, 411] on div "Основна інформація Назва позиції (Російська) ✱ Соль поваренная пищевая выварочн…" at bounding box center [534, 215] width 766 height 649
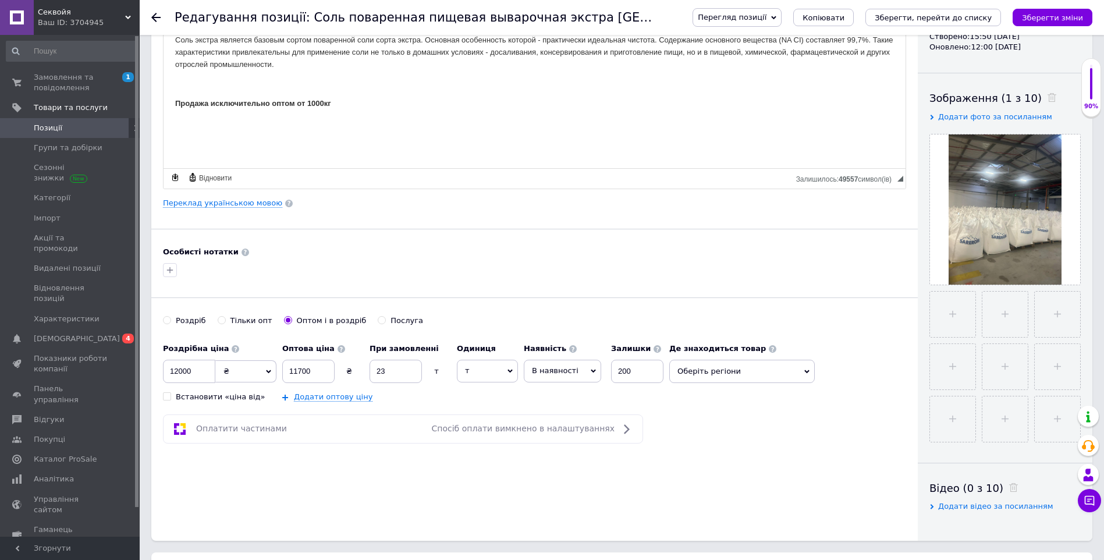
click at [701, 381] on span "Оберіть регіони" at bounding box center [741, 371] width 145 height 23
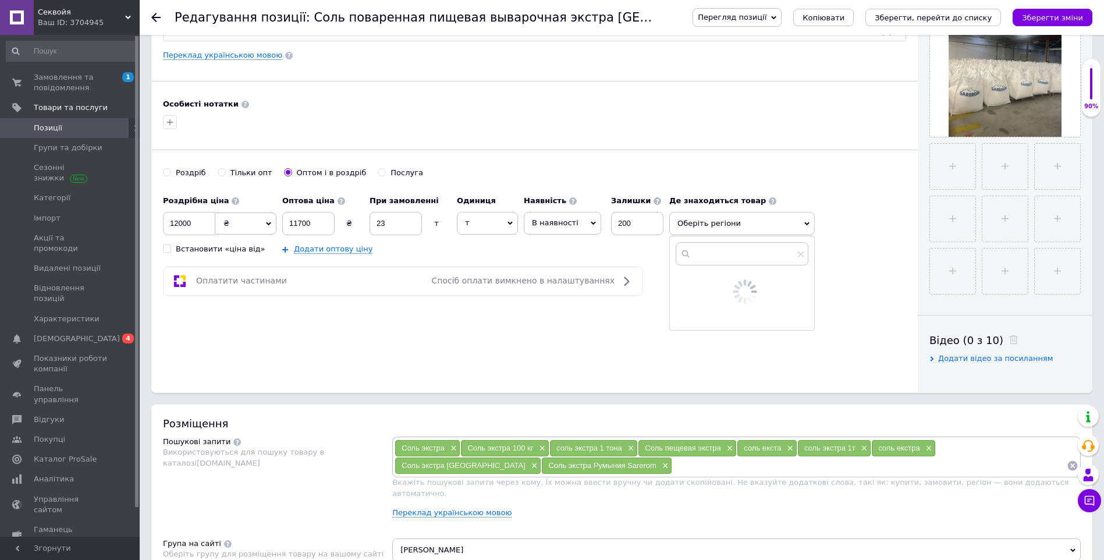
scroll to position [310, 0]
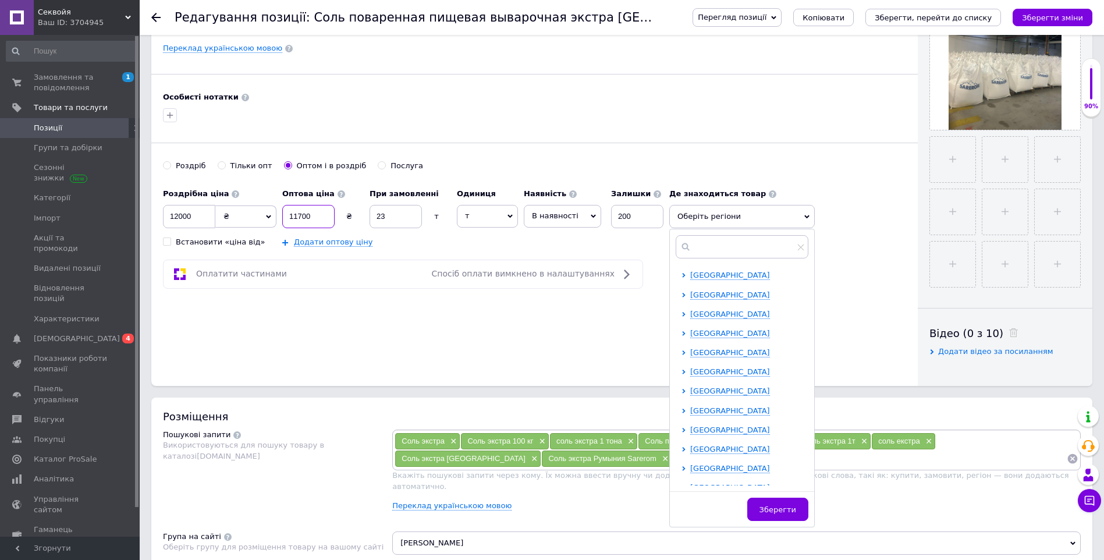
click at [321, 217] on input "11700" at bounding box center [308, 216] width 52 height 23
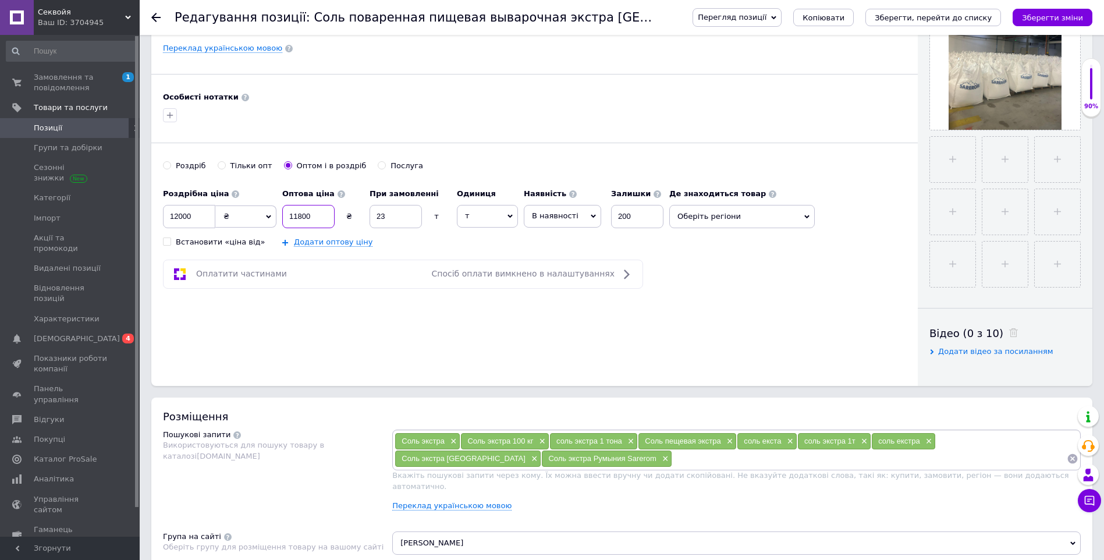
type input "11800"
click at [710, 213] on span "Оберіть регіони" at bounding box center [741, 216] width 145 height 23
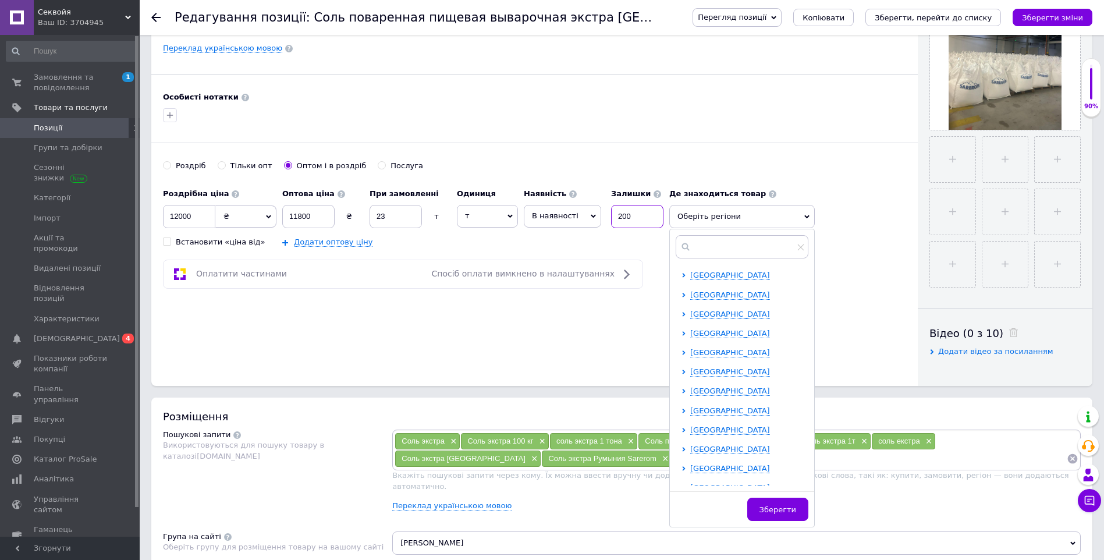
drag, startPoint x: 625, startPoint y: 216, endPoint x: 555, endPoint y: 215, distance: 69.8
click at [555, 215] on div "Наявність В наявності Немає в наявності Під замовлення Залишки 200" at bounding box center [594, 205] width 140 height 45
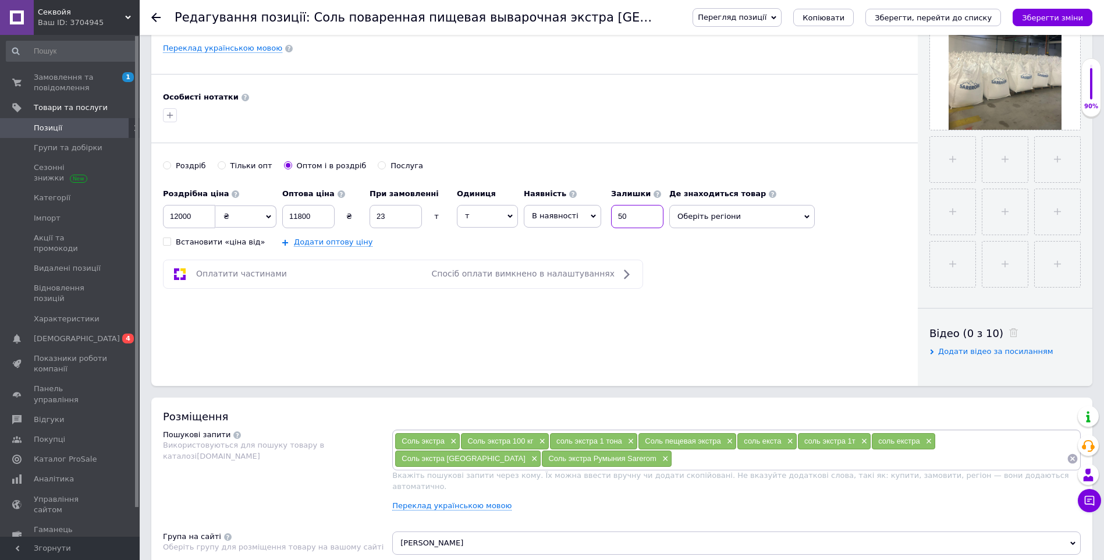
type input "50"
click at [773, 215] on span "Оберіть регіони" at bounding box center [741, 216] width 145 height 23
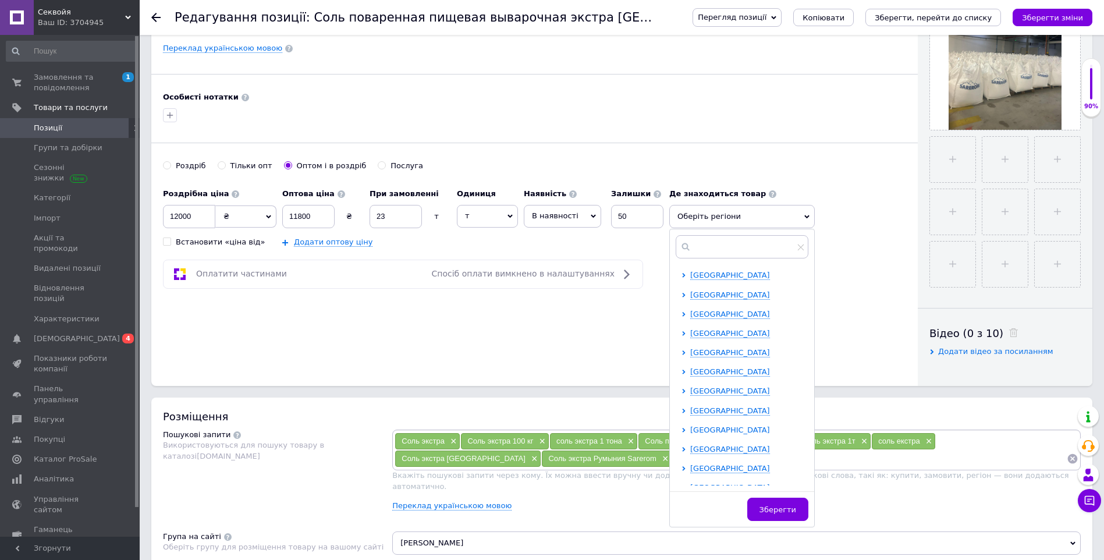
click at [720, 427] on span "[GEOGRAPHIC_DATA]" at bounding box center [730, 429] width 80 height 9
click at [693, 448] on input "checkbox" at bounding box center [694, 448] width 8 height 8
checkbox input "true"
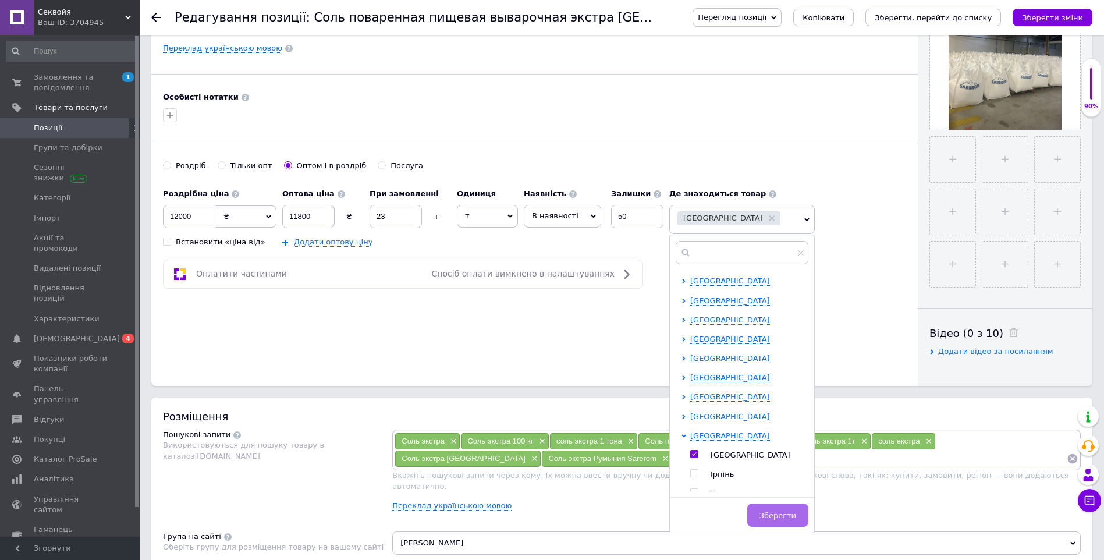
click at [774, 518] on span "Зберегти" at bounding box center [777, 515] width 37 height 9
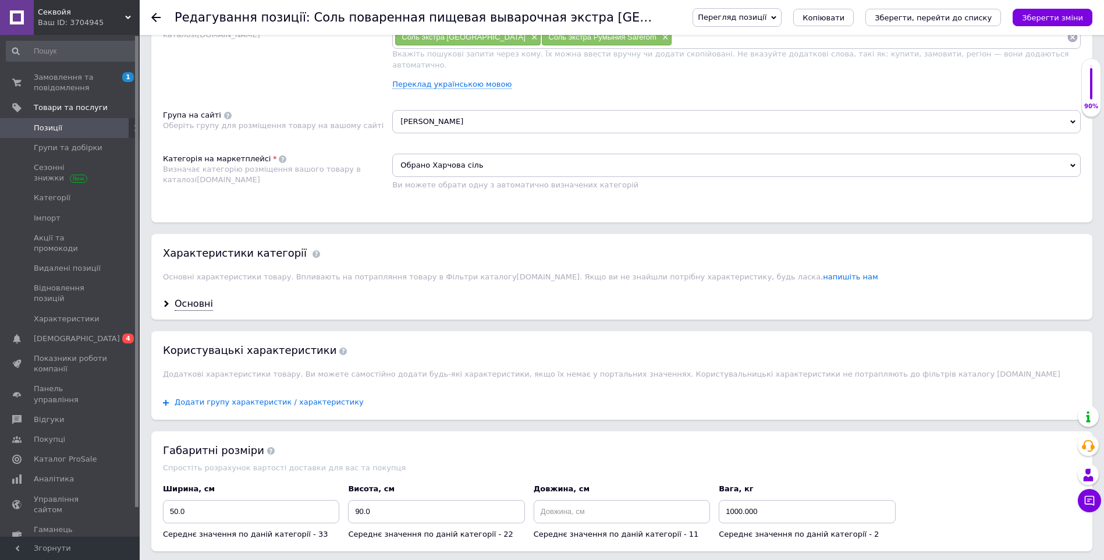
scroll to position [919, 0]
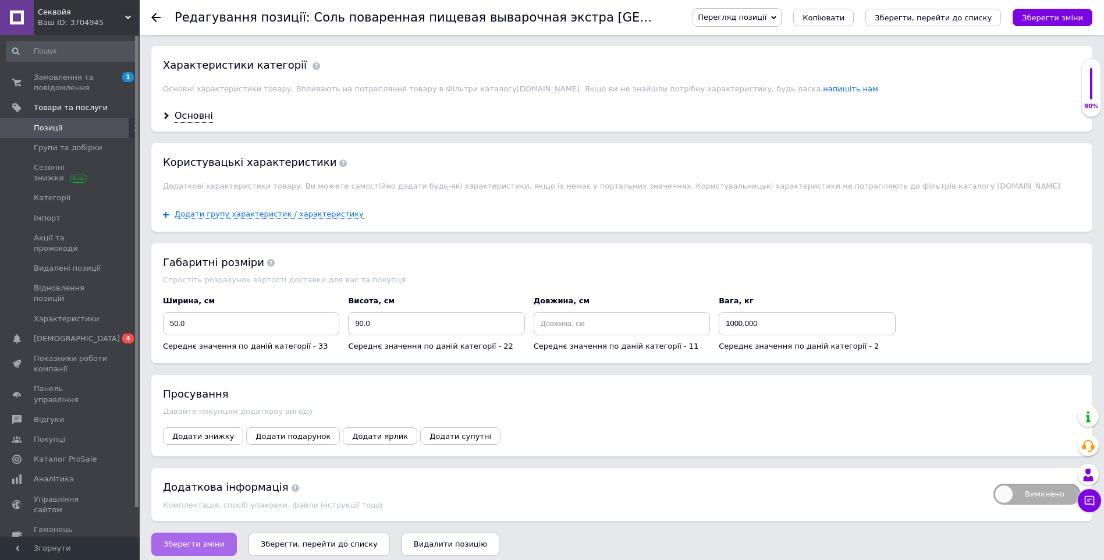
click at [204, 539] on span "Зберегти зміни" at bounding box center [193, 543] width 61 height 9
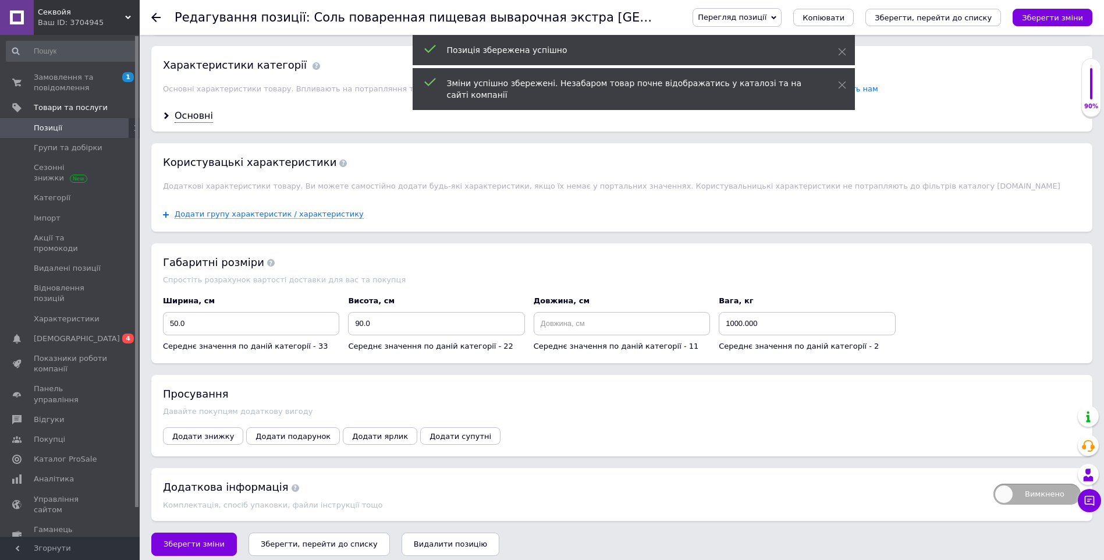
click at [65, 134] on link "Позиції" at bounding box center [71, 128] width 143 height 20
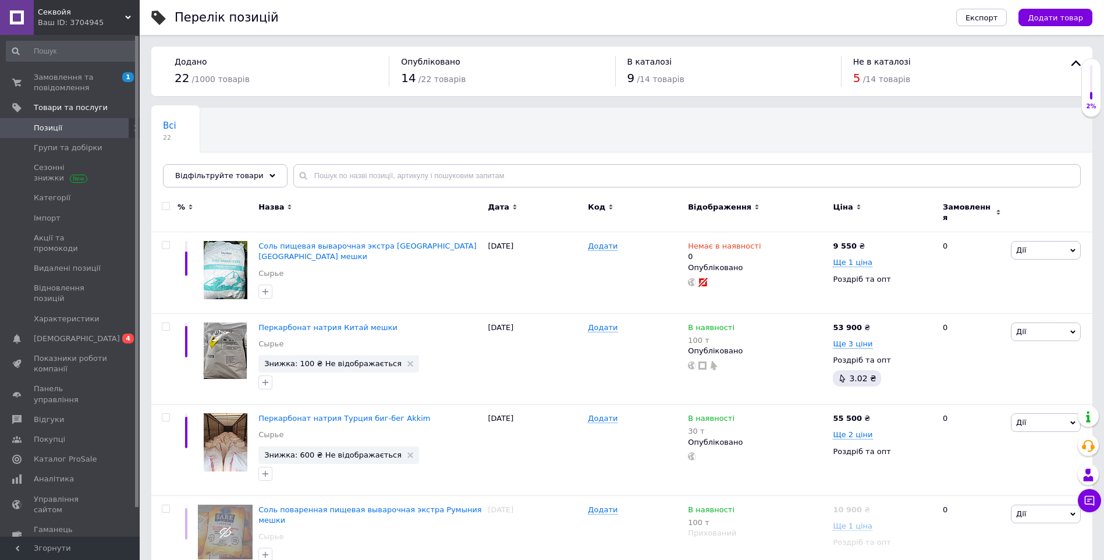
click at [760, 122] on div "Всі 22 Ok Відфільтровано... Зберегти" at bounding box center [621, 153] width 941 height 96
click at [706, 118] on div "Всі 22 Ok Відфільтровано... Зберегти" at bounding box center [621, 153] width 941 height 96
click at [716, 142] on div "Всі 22 Ok Відфільтровано... Зберегти" at bounding box center [621, 153] width 941 height 96
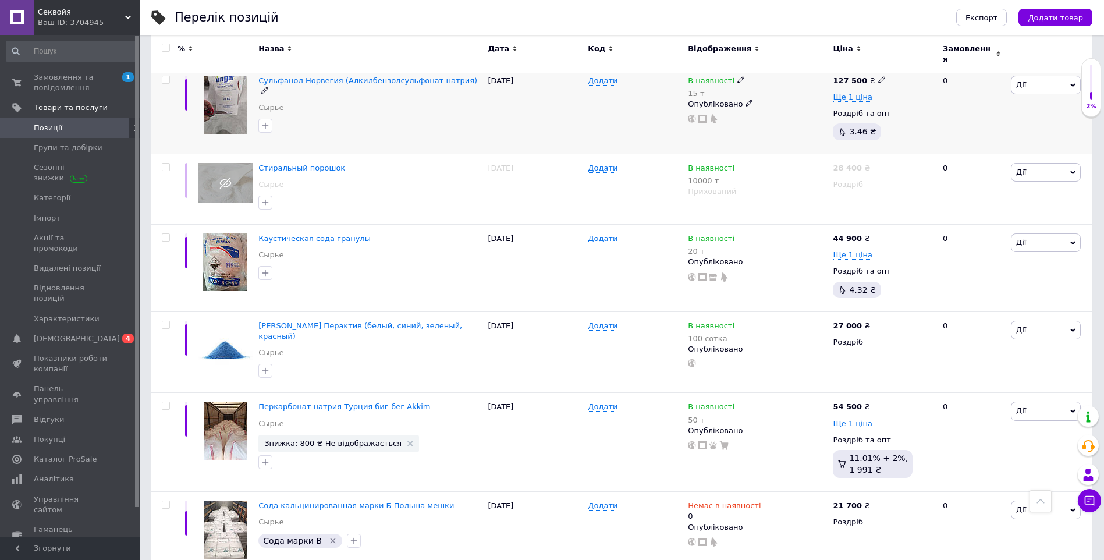
scroll to position [1353, 0]
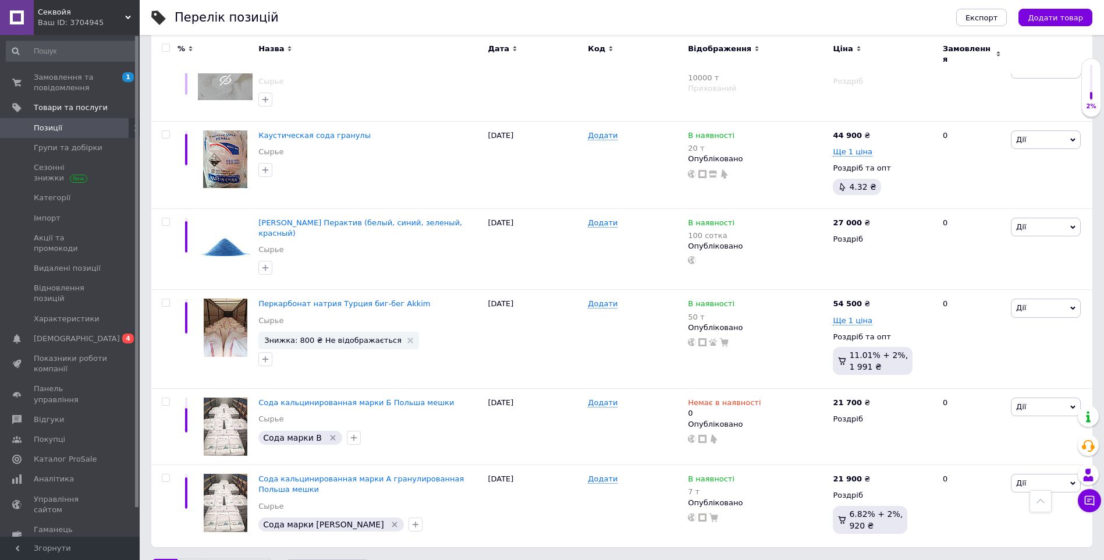
click at [184, 558] on link "2" at bounding box center [190, 570] width 26 height 24
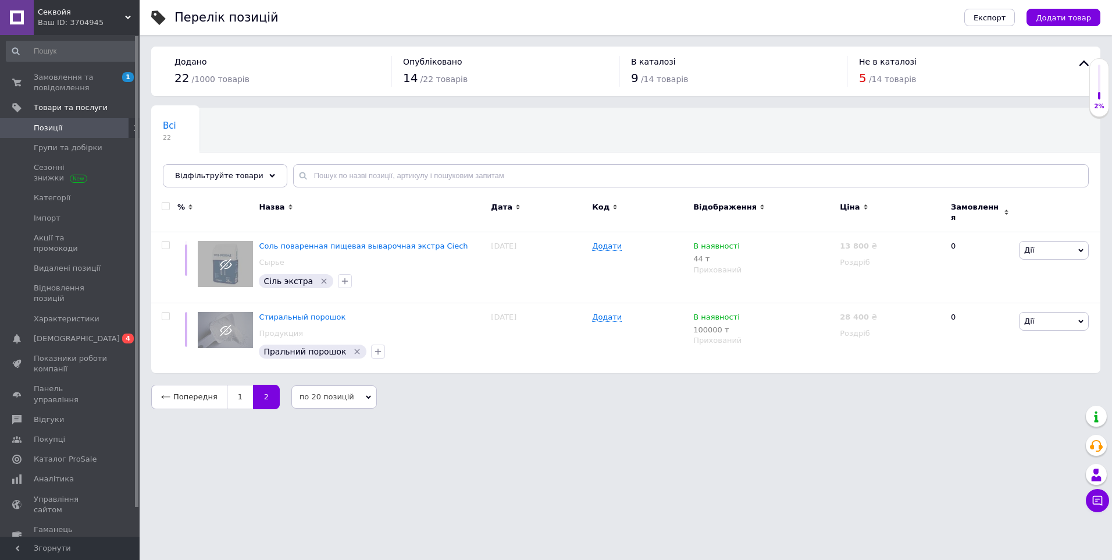
click at [70, 125] on span "Позиції" at bounding box center [71, 128] width 74 height 10
